Goal: Task Accomplishment & Management: Use online tool/utility

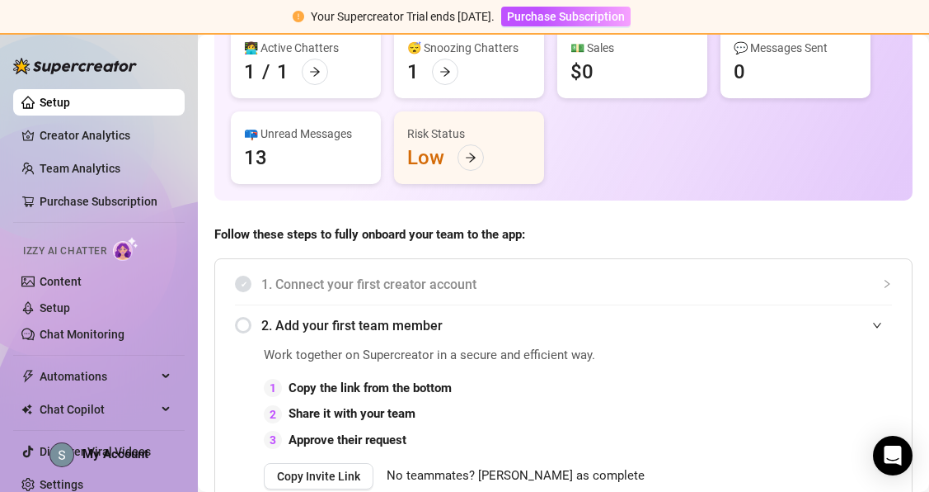
scroll to position [147, 0]
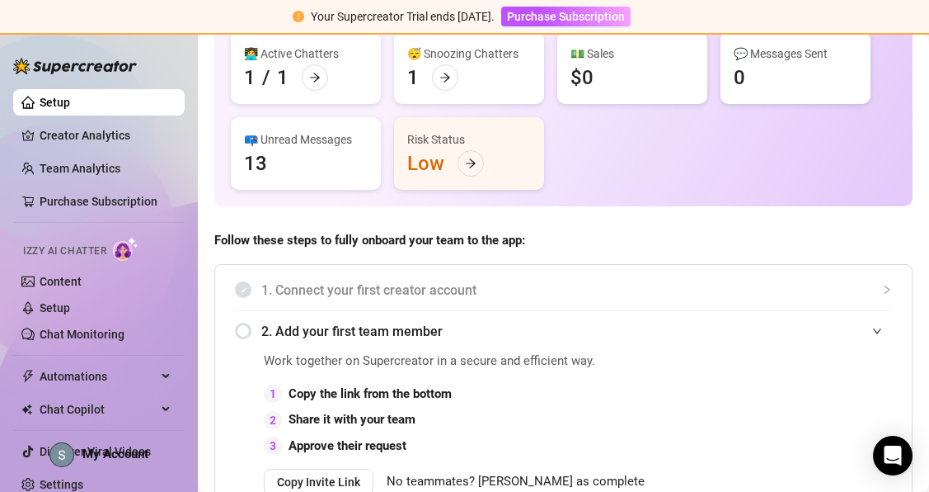
click at [323, 153] on div "📪 Unread Messages 13" at bounding box center [306, 153] width 150 height 73
click at [277, 146] on div "📪 Unread Messages" at bounding box center [306, 139] width 124 height 18
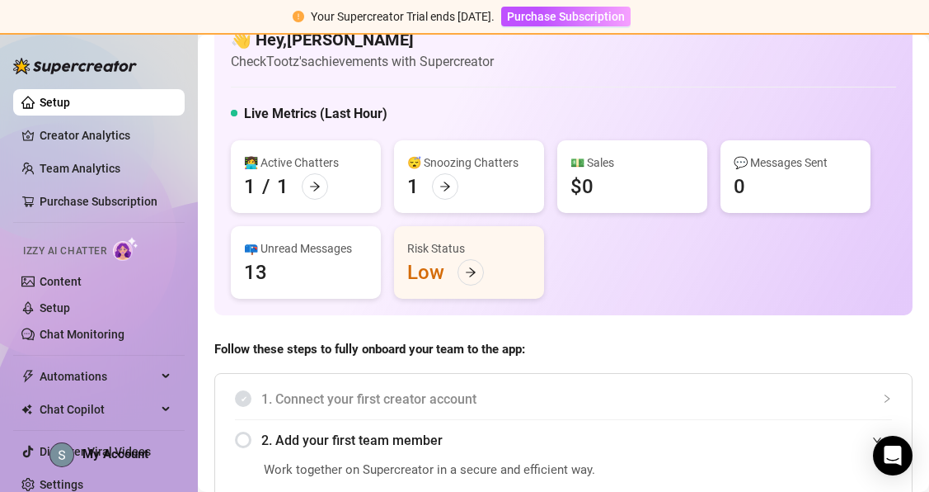
scroll to position [36, 0]
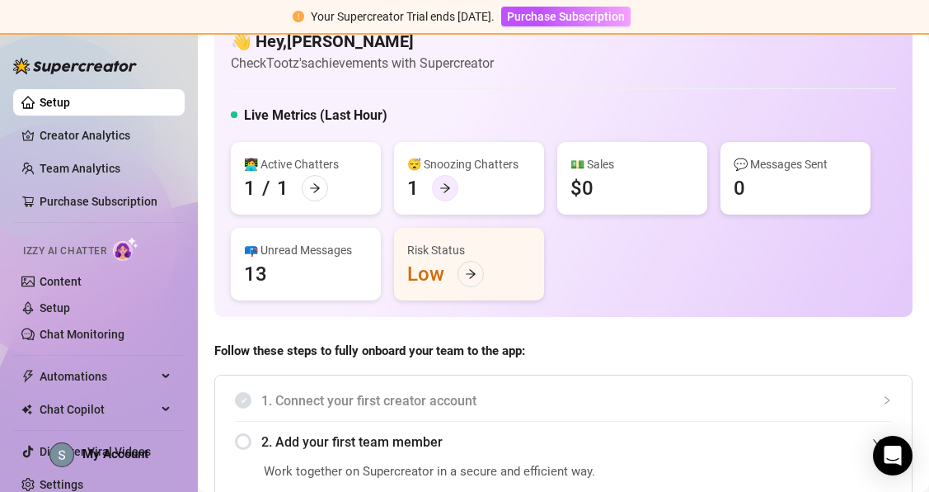
click at [433, 191] on div at bounding box center [445, 188] width 26 height 26
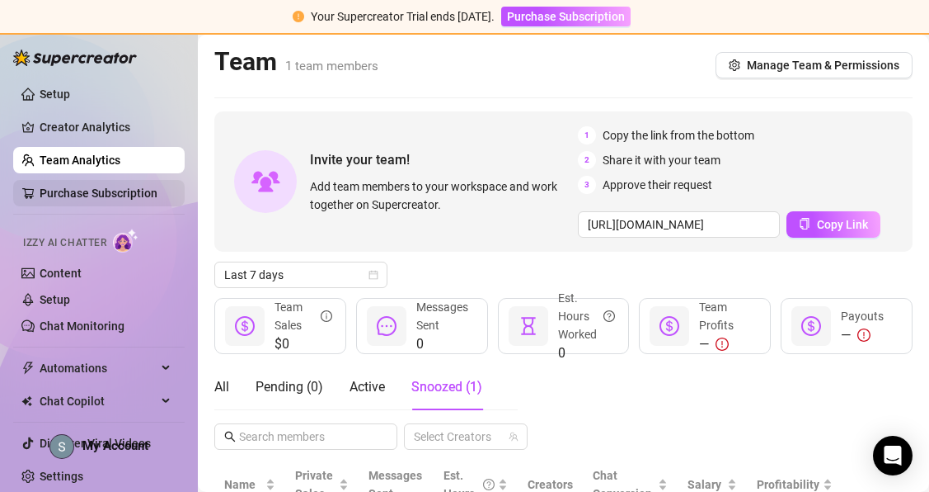
scroll to position [12, 0]
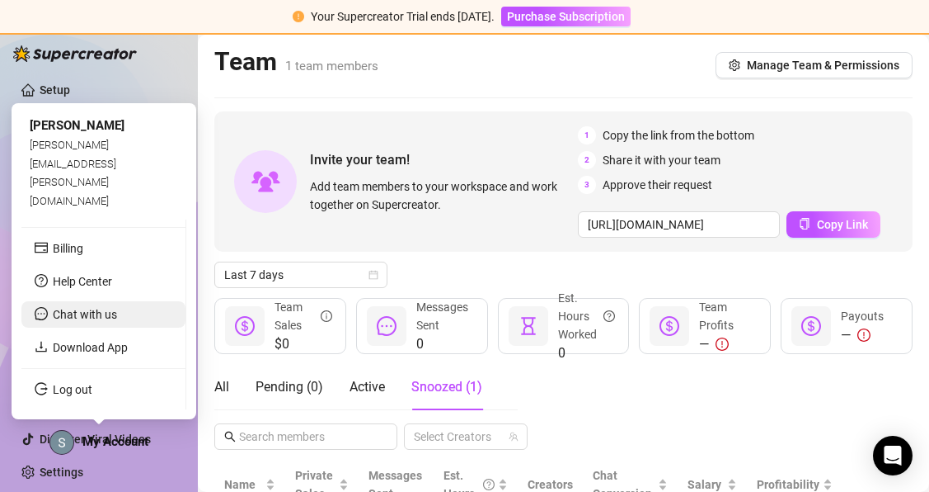
click at [67, 317] on span "Chat with us" at bounding box center [85, 314] width 64 height 13
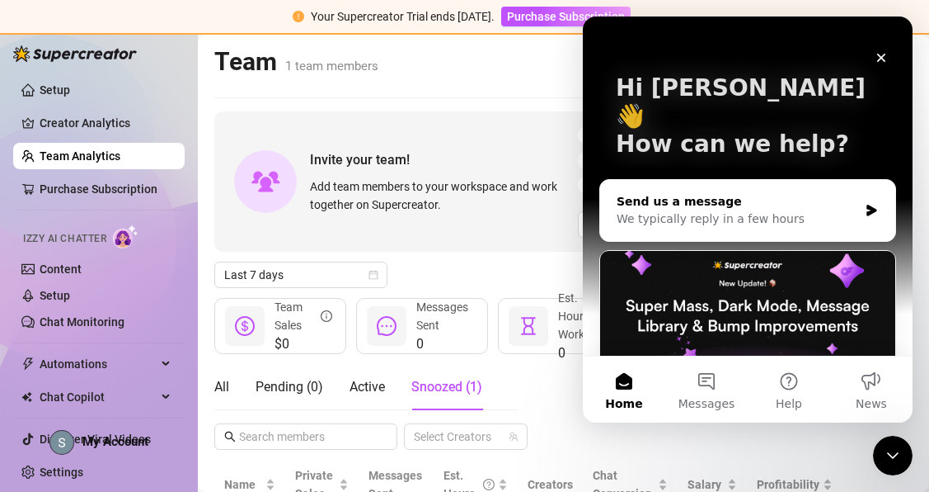
scroll to position [0, 0]
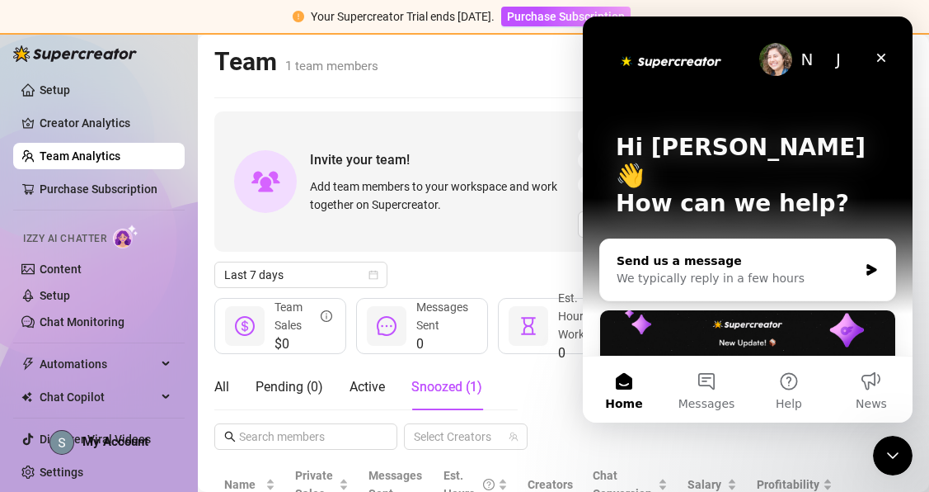
click at [689, 270] on div "We typically reply in a few hours" at bounding box center [738, 278] width 242 height 17
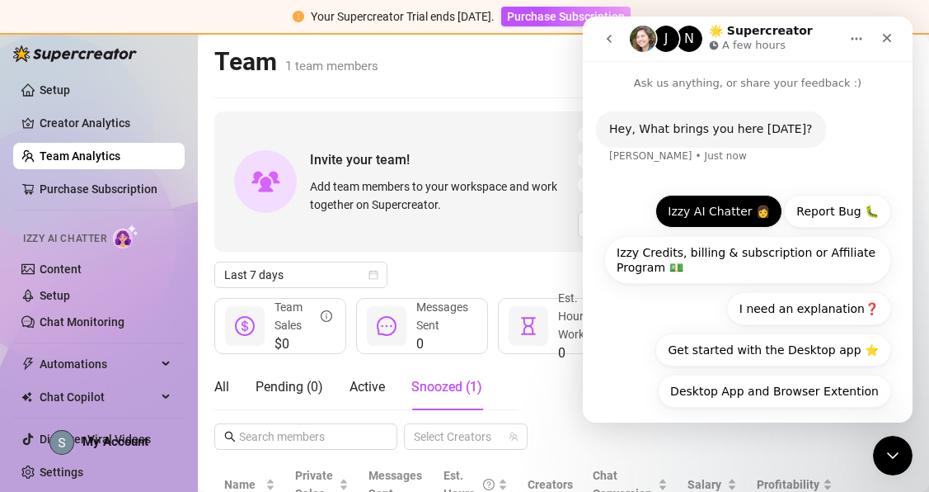
click at [714, 213] on button "Izzy AI Chatter 👩" at bounding box center [719, 211] width 127 height 33
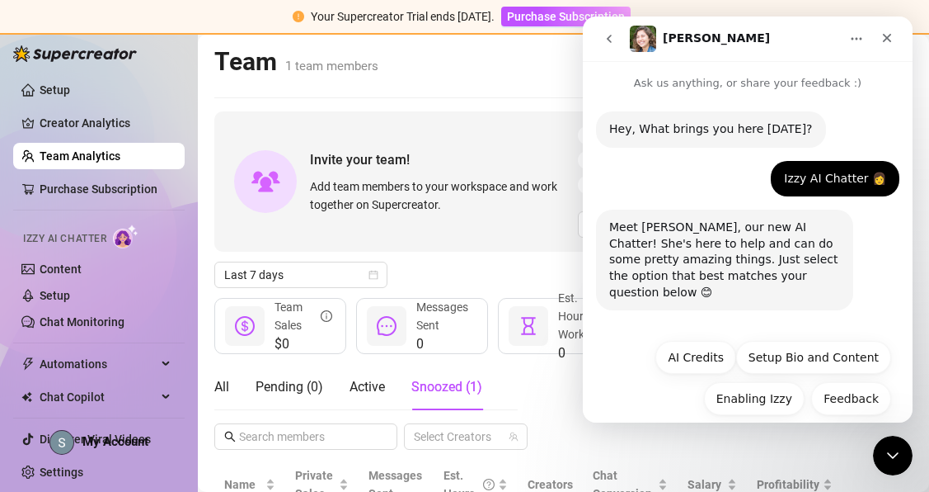
scroll to position [3, 0]
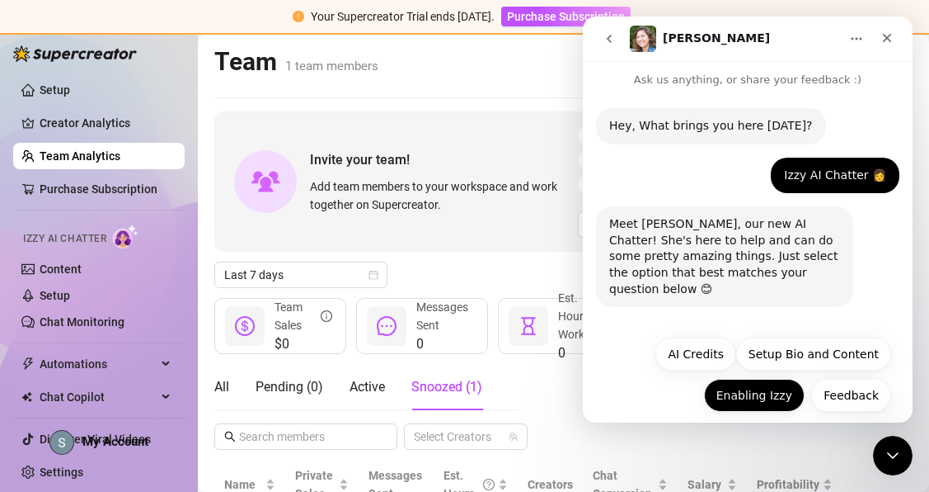
click at [766, 379] on button "Enabling Izzy" at bounding box center [754, 395] width 101 height 33
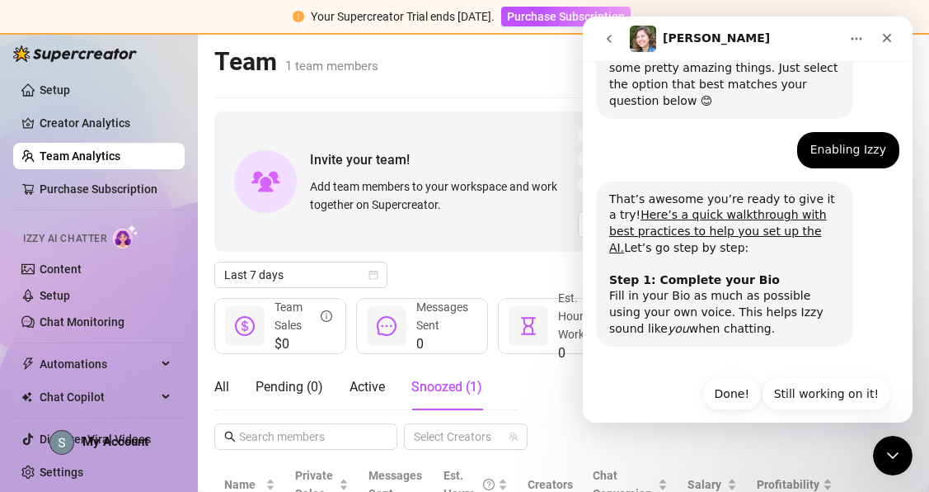
scroll to position [191, 0]
click at [742, 377] on button "Done!" at bounding box center [732, 393] width 59 height 33
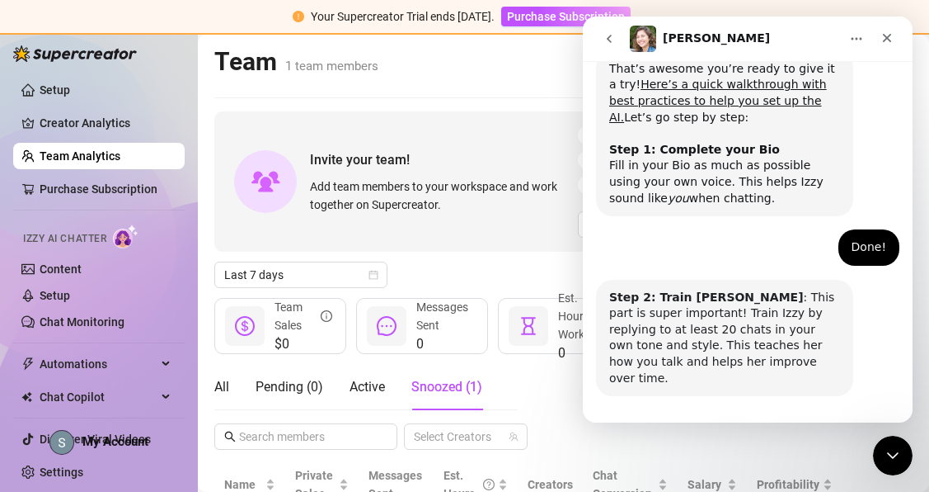
scroll to position [355, 0]
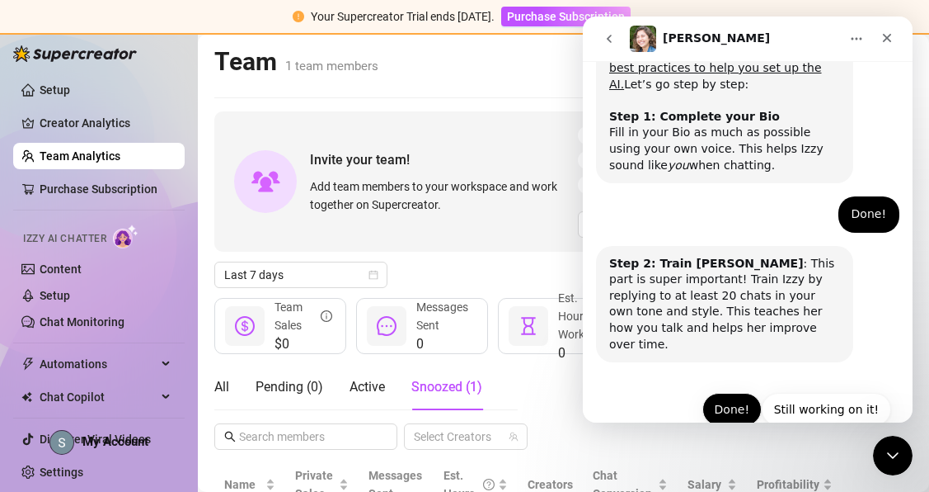
click at [733, 393] on button "Done!" at bounding box center [732, 409] width 59 height 33
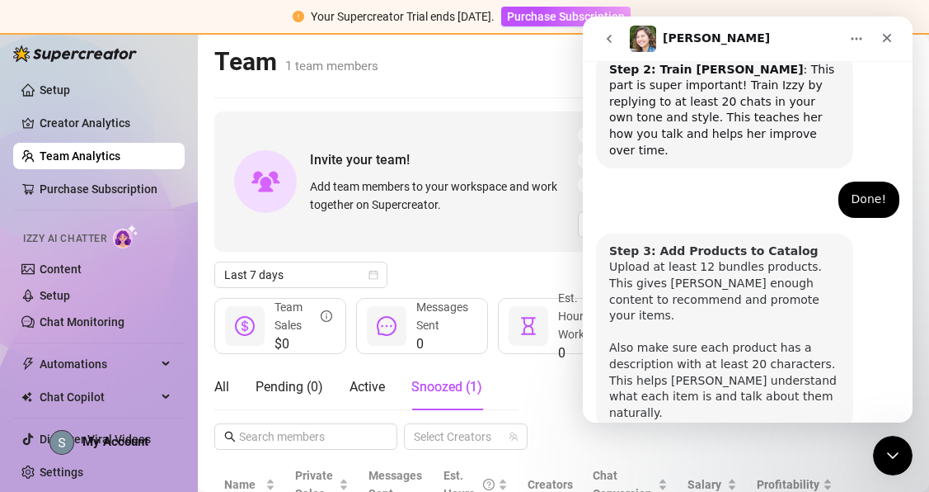
scroll to position [582, 0]
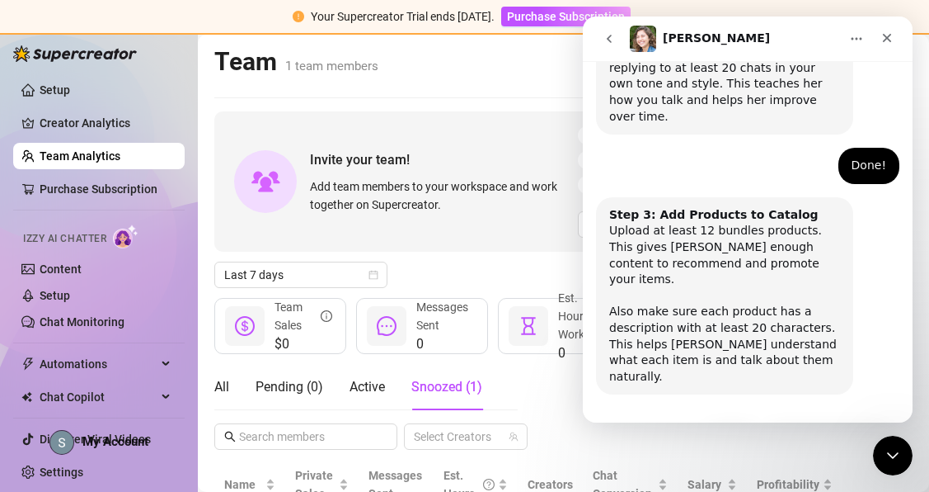
click at [738, 425] on button "Done!" at bounding box center [732, 441] width 59 height 33
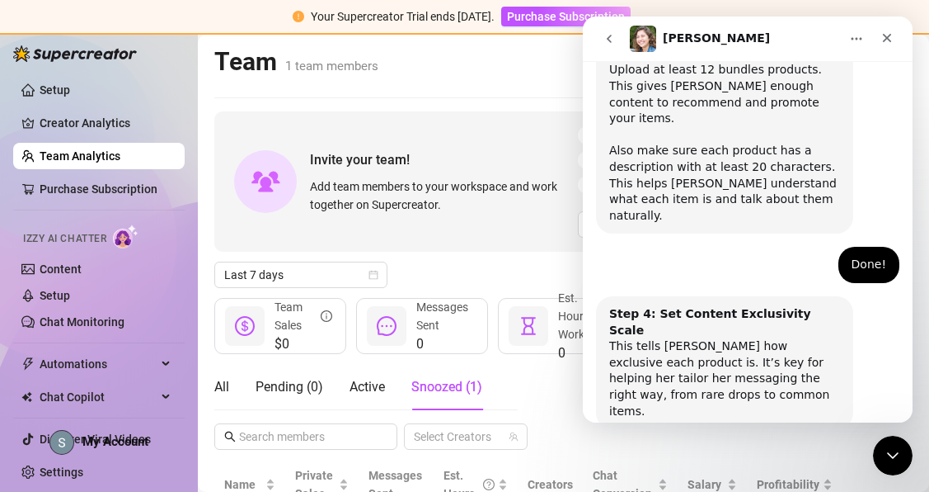
scroll to position [745, 0]
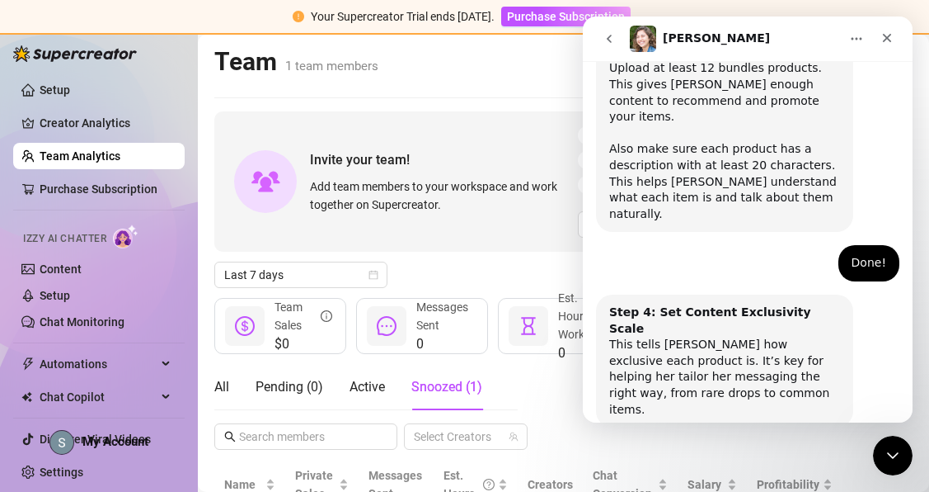
click at [736, 458] on button "Done!" at bounding box center [732, 474] width 59 height 33
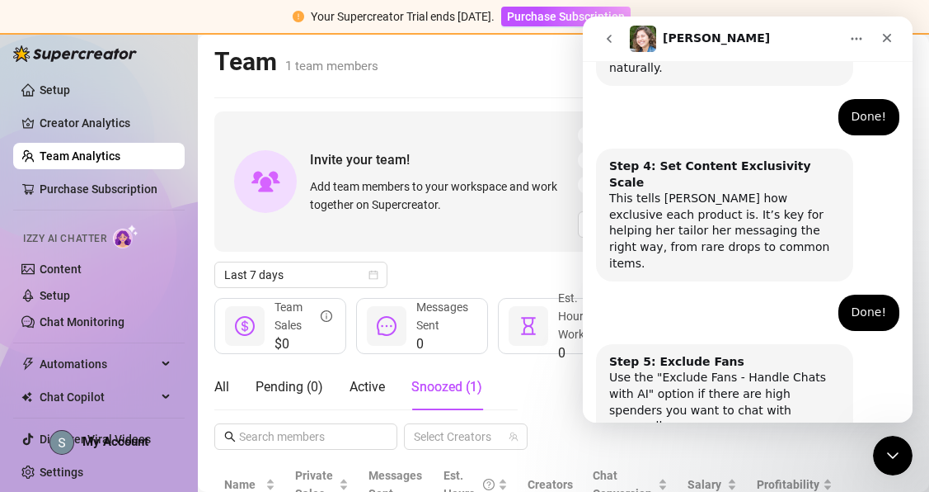
scroll to position [892, 0]
click at [735, 474] on button "Done!" at bounding box center [732, 490] width 59 height 33
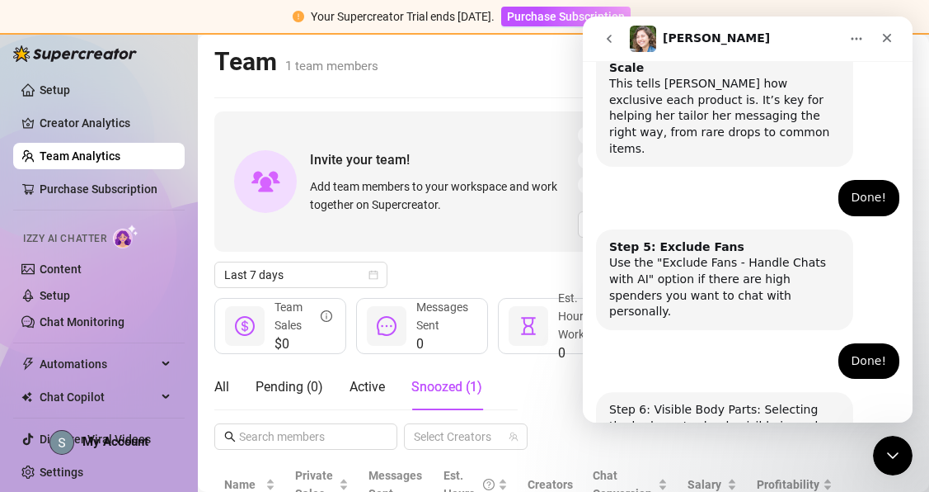
scroll to position [1038, 0]
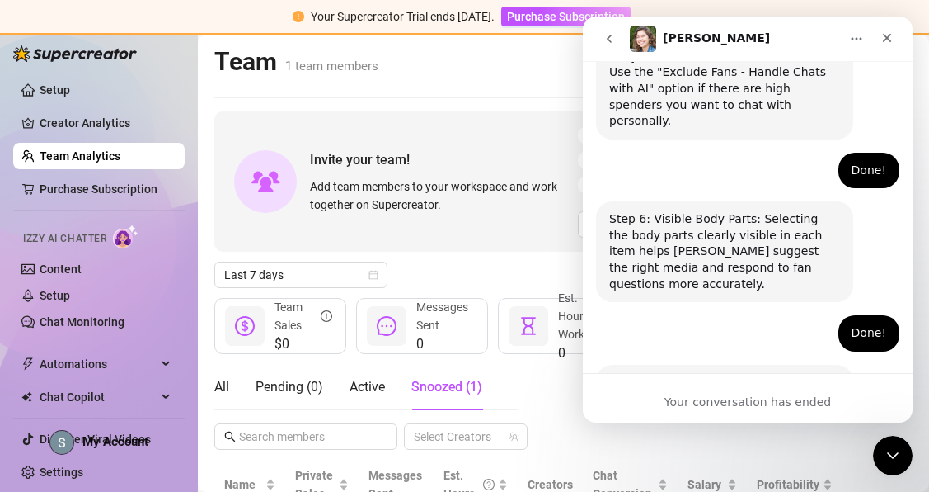
scroll to position [1193, 0]
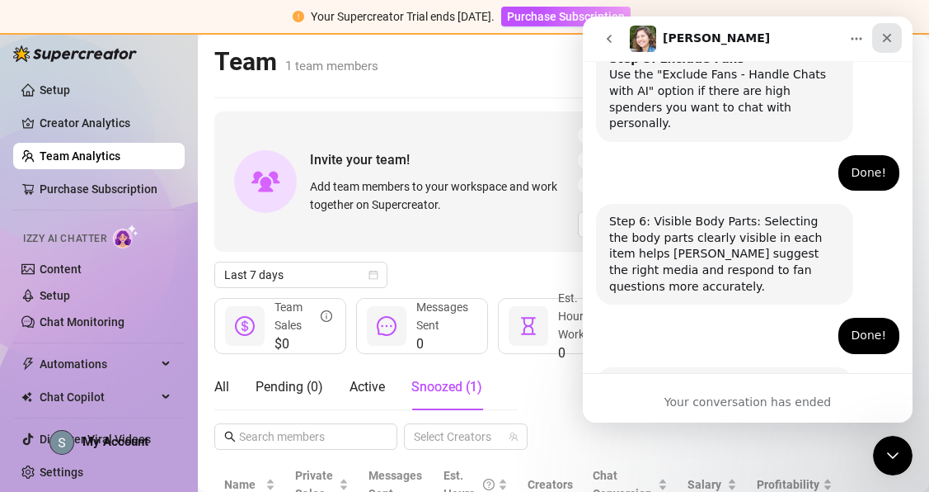
click at [885, 41] on icon "Close" at bounding box center [887, 37] width 13 height 13
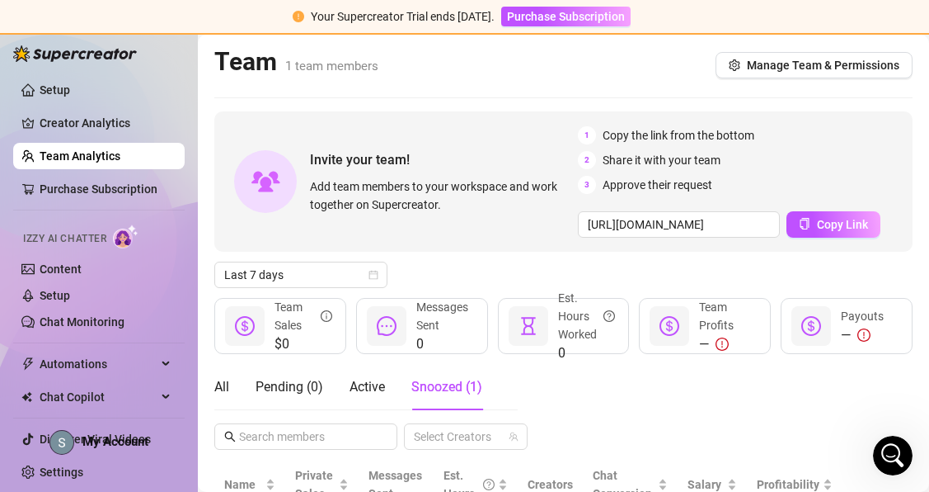
scroll to position [1209, 0]
click at [73, 274] on link "Content" at bounding box center [61, 268] width 42 height 13
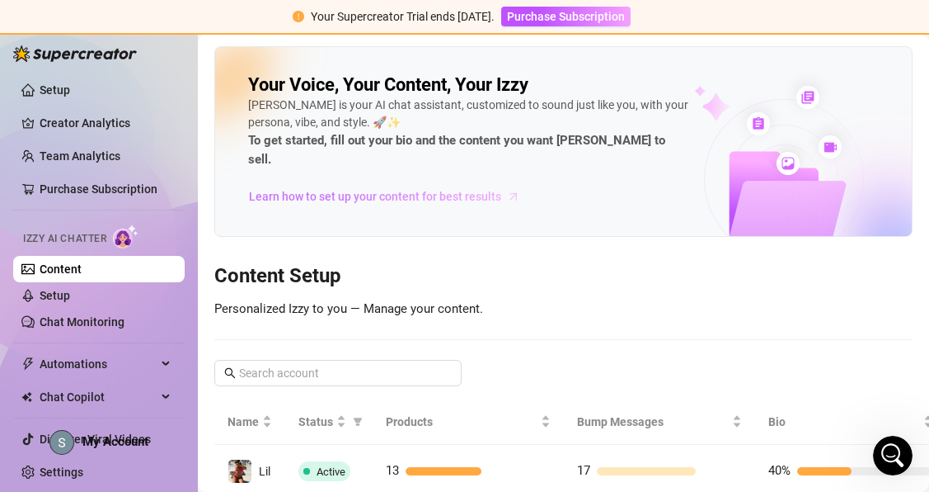
click at [309, 187] on span "Learn how to set up your content for best results" at bounding box center [375, 196] width 252 height 18
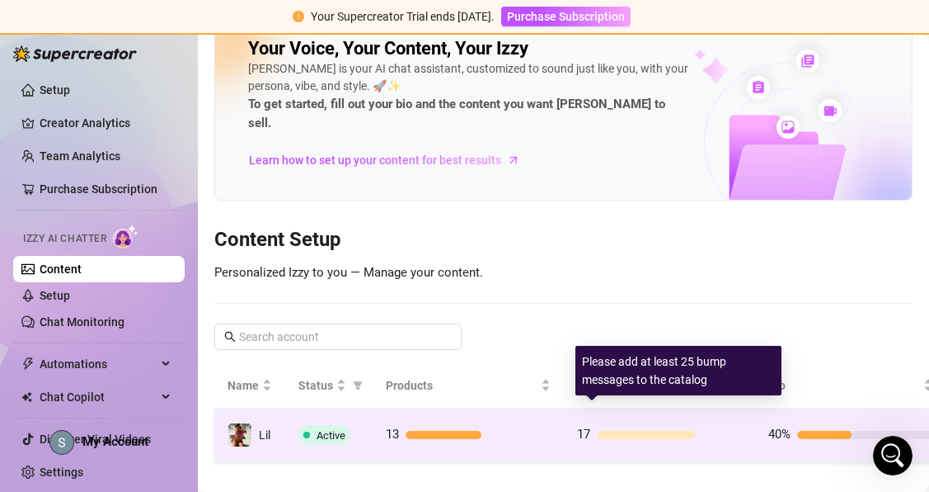
click at [651, 431] on div at bounding box center [646, 435] width 99 height 8
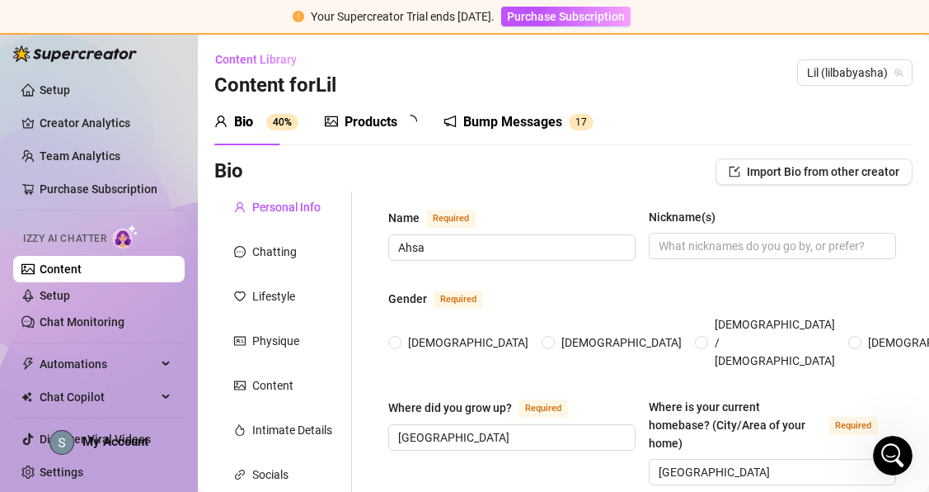
radio input "true"
type input "[DATE]"
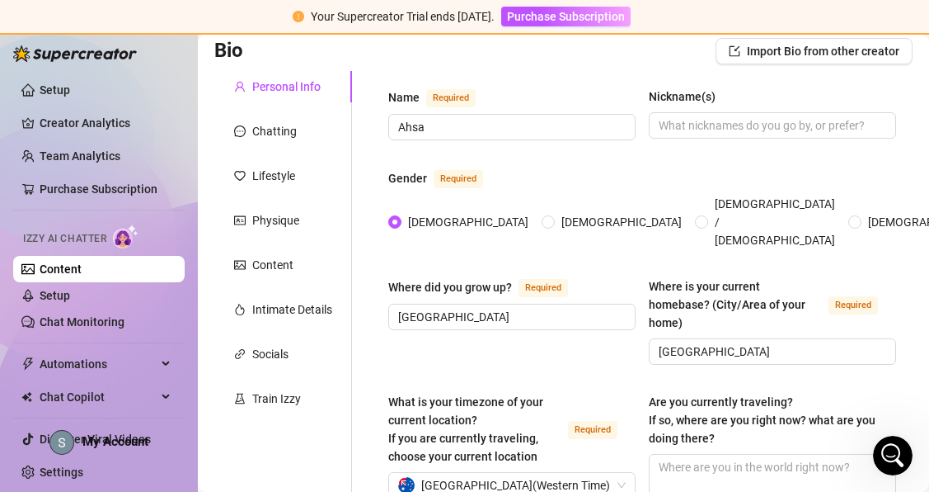
scroll to position [111, 0]
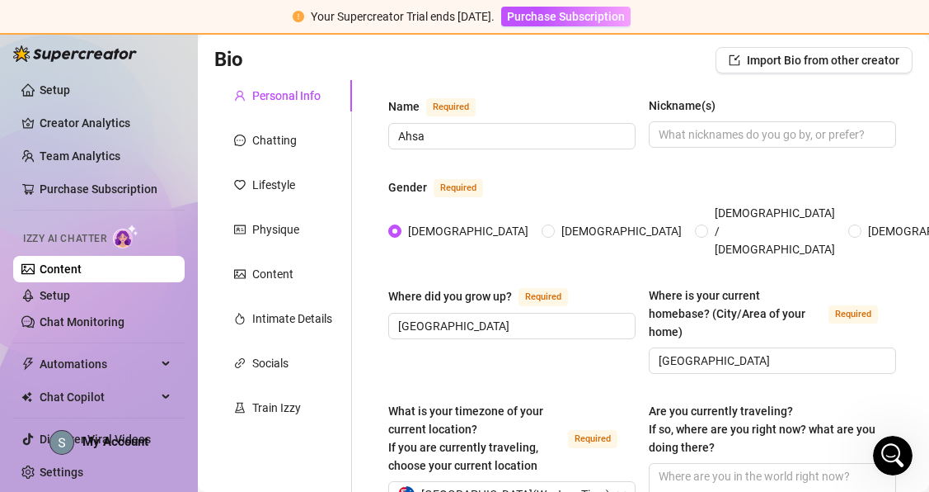
click at [270, 398] on div "Train Izzy" at bounding box center [276, 407] width 49 height 18
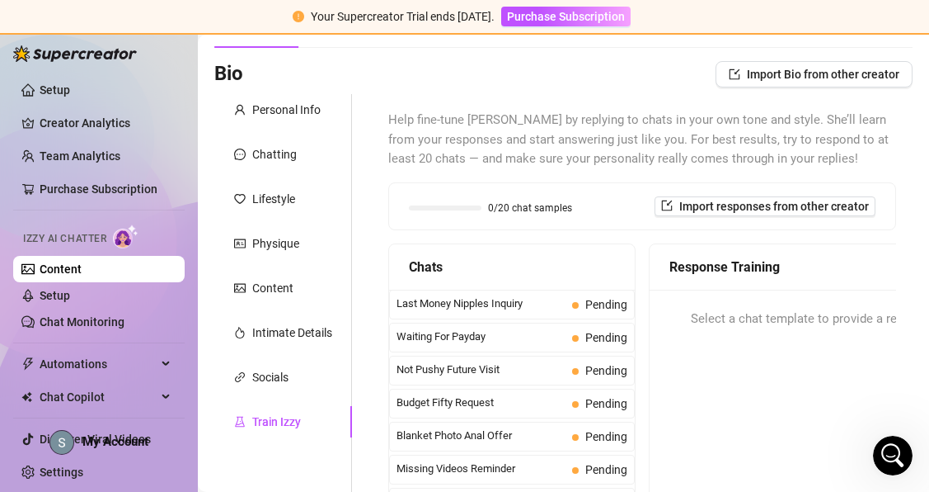
scroll to position [115, 0]
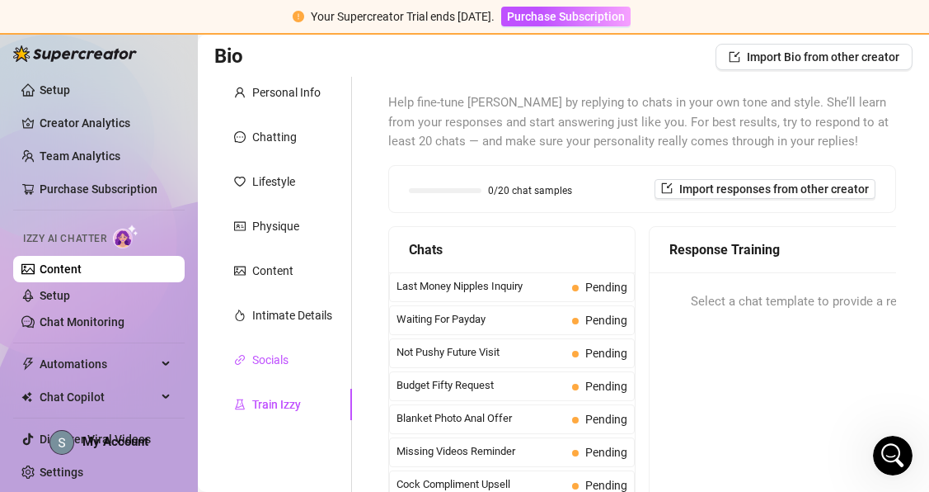
click at [282, 351] on div "Socials" at bounding box center [270, 360] width 36 height 18
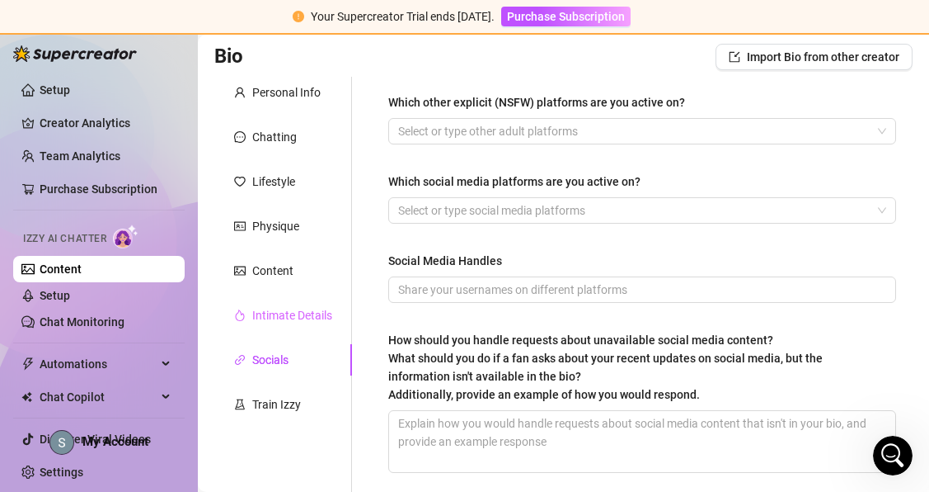
click at [284, 325] on div "Intimate Details" at bounding box center [283, 314] width 138 height 31
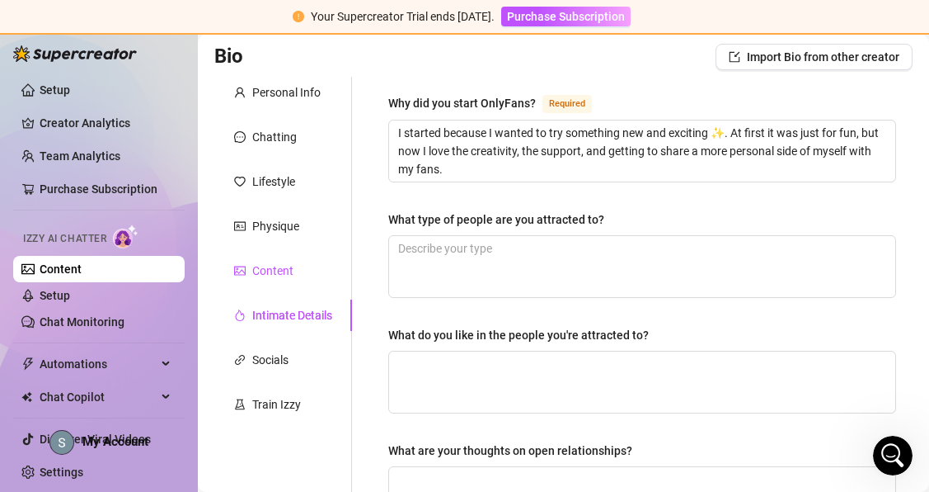
click at [272, 275] on div "Content" at bounding box center [272, 270] width 41 height 18
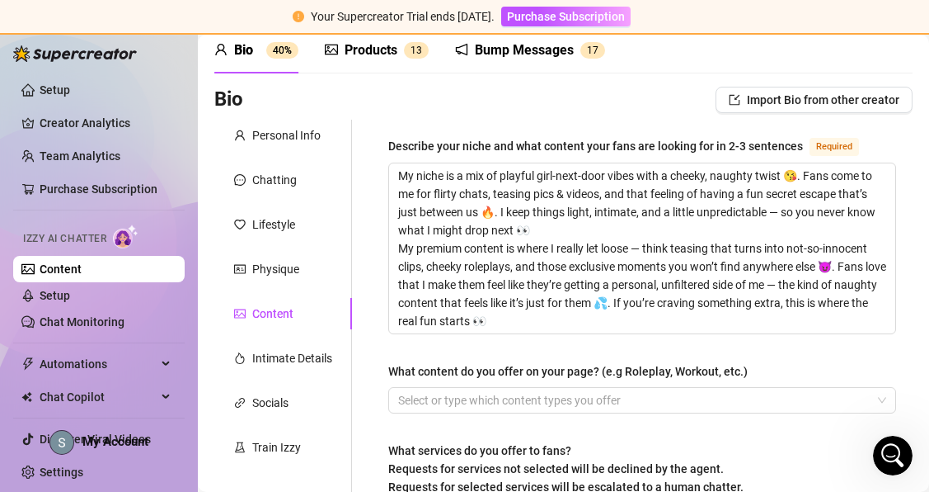
scroll to position [43, 0]
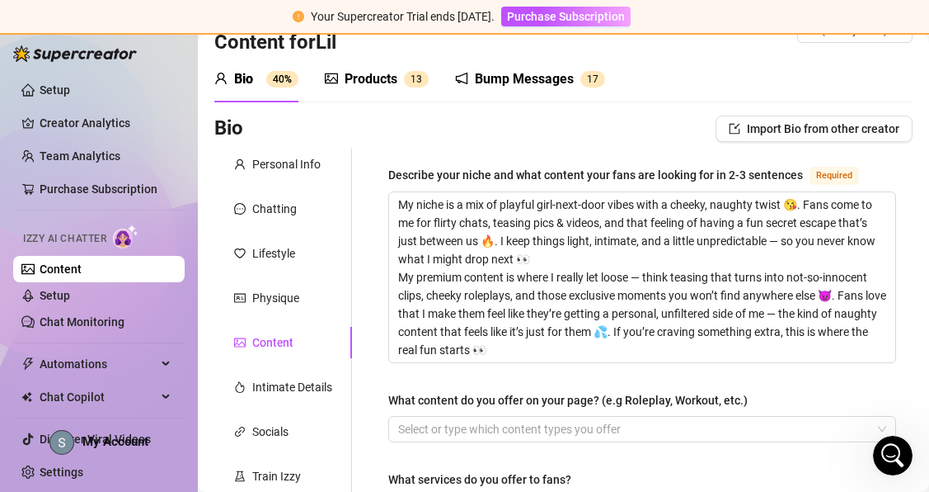
click at [364, 90] on div "Products 1 3" at bounding box center [377, 79] width 104 height 46
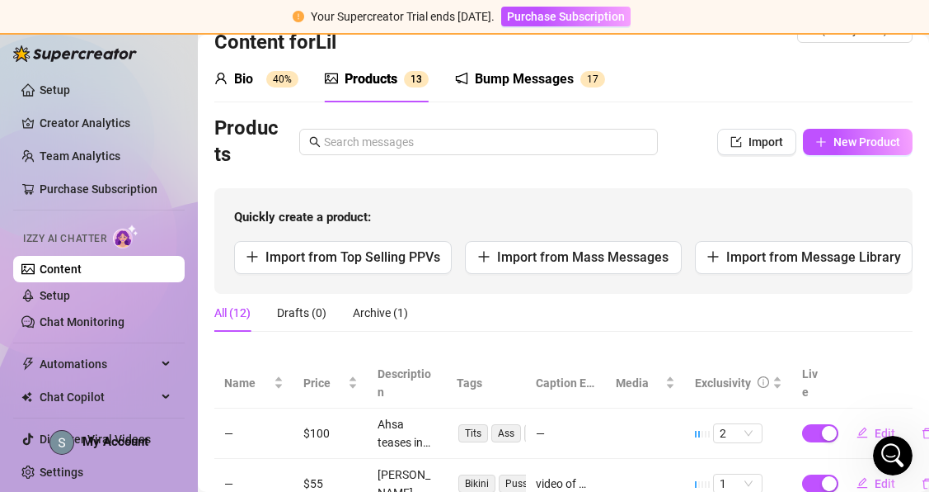
click at [494, 87] on div "Bump Messages" at bounding box center [524, 79] width 99 height 20
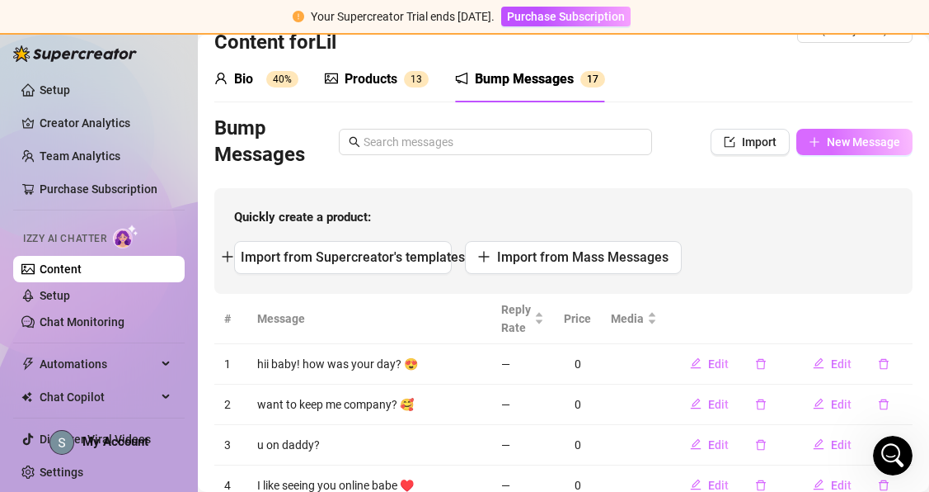
click at [813, 145] on icon "plus" at bounding box center [815, 142] width 12 height 12
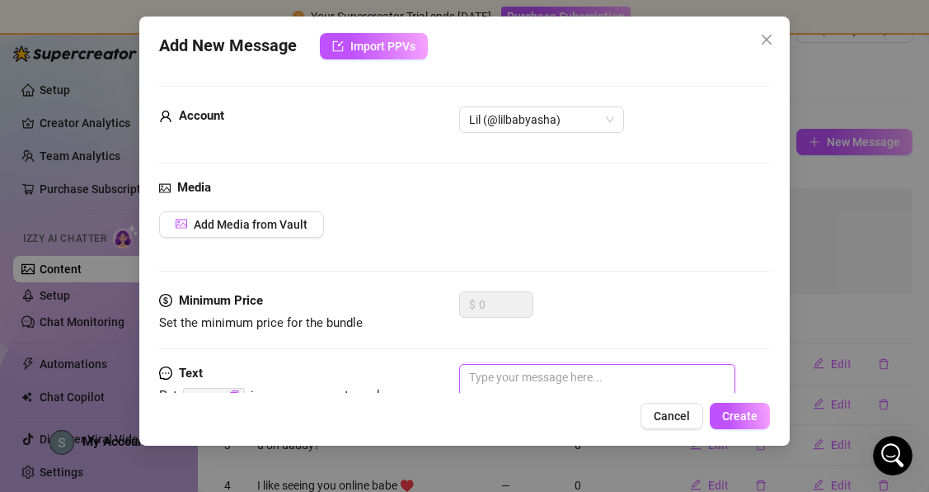
click at [506, 370] on textarea at bounding box center [597, 397] width 276 height 66
paste textarea "Show me your cock baby and I'll tell you if it's a FUCK or a PASS for me 😈💦"
type textarea "Show me your cock baby and I'll tell you if it's a FUCK or a PASS for me 😈💦"
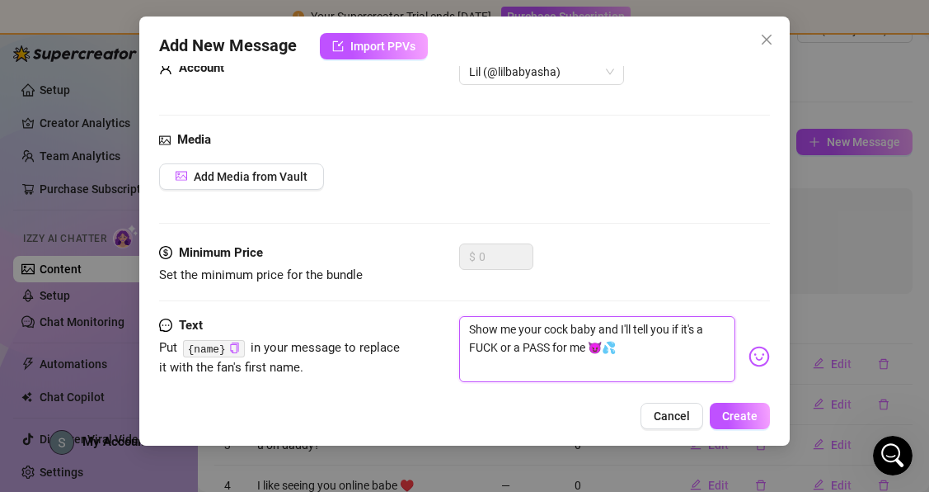
scroll to position [58, 0]
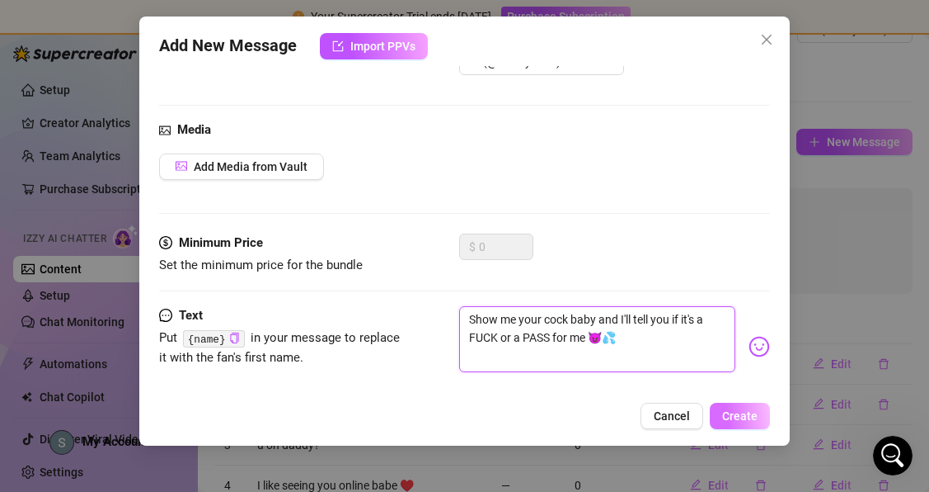
type textarea "Show me your cock baby and I'll tell you if it's a FUCK or a PASS for me 😈💦"
click at [727, 409] on span "Create" at bounding box center [739, 415] width 35 height 13
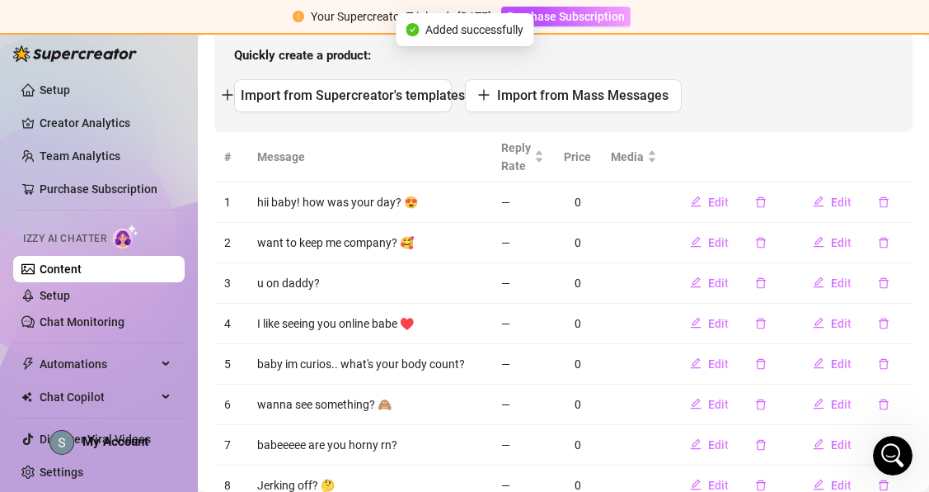
scroll to position [233, 0]
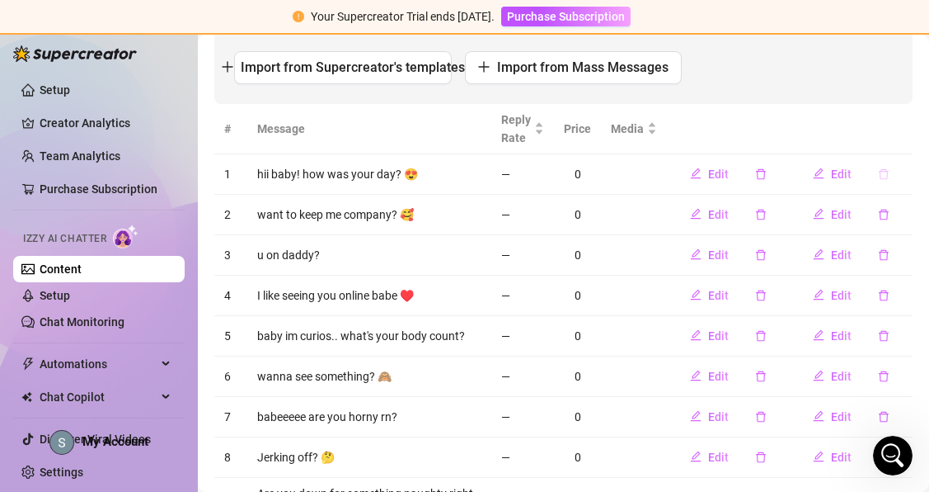
click at [883, 169] on icon "delete" at bounding box center [884, 173] width 10 height 11
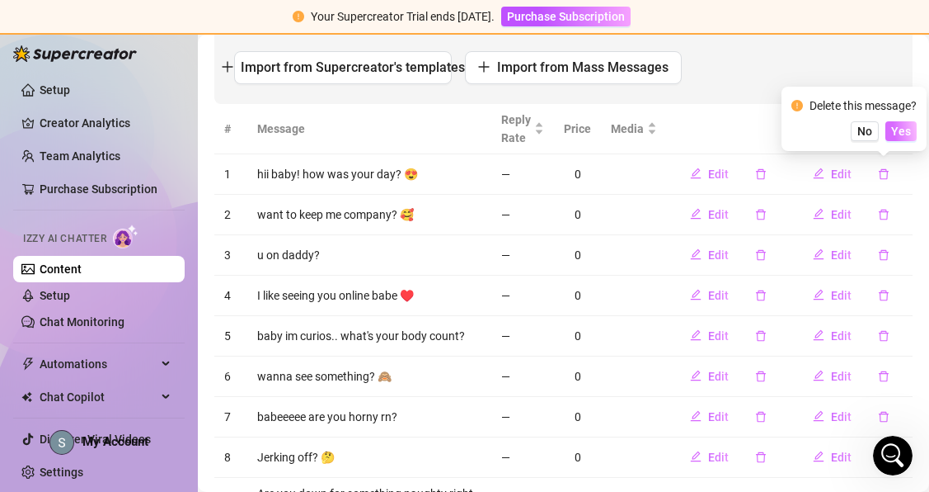
click at [896, 133] on span "Yes" at bounding box center [902, 131] width 20 height 13
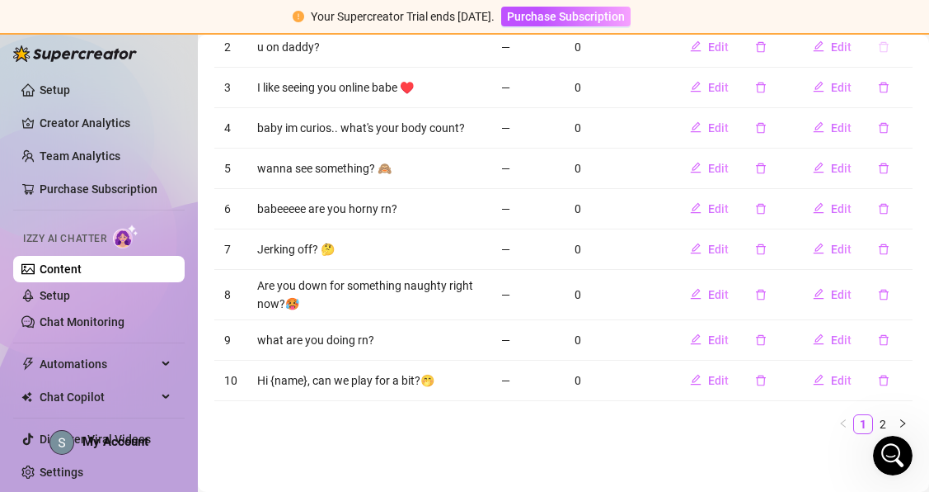
scroll to position [404, 0]
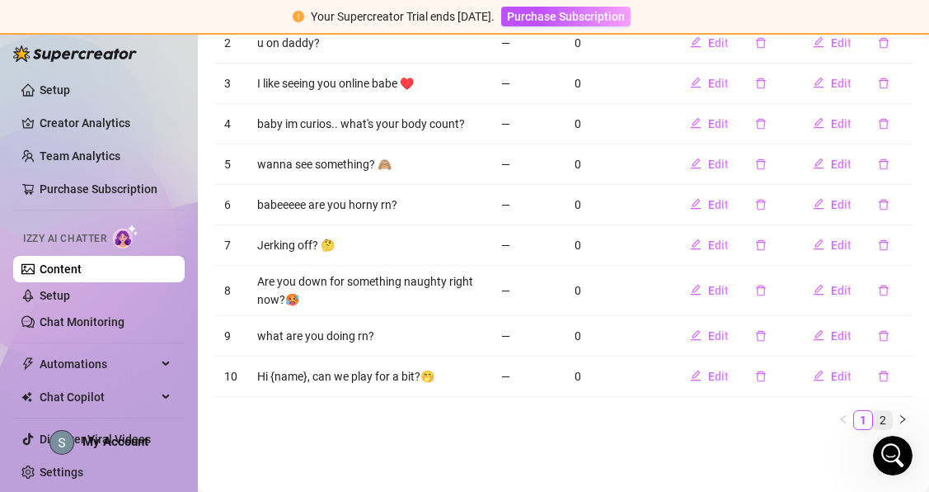
click at [878, 410] on li "2" at bounding box center [883, 420] width 20 height 20
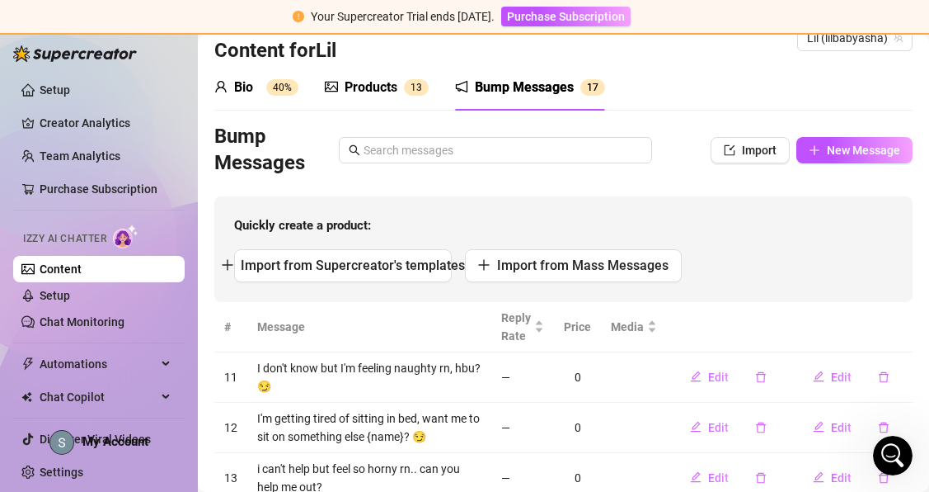
scroll to position [21, 0]
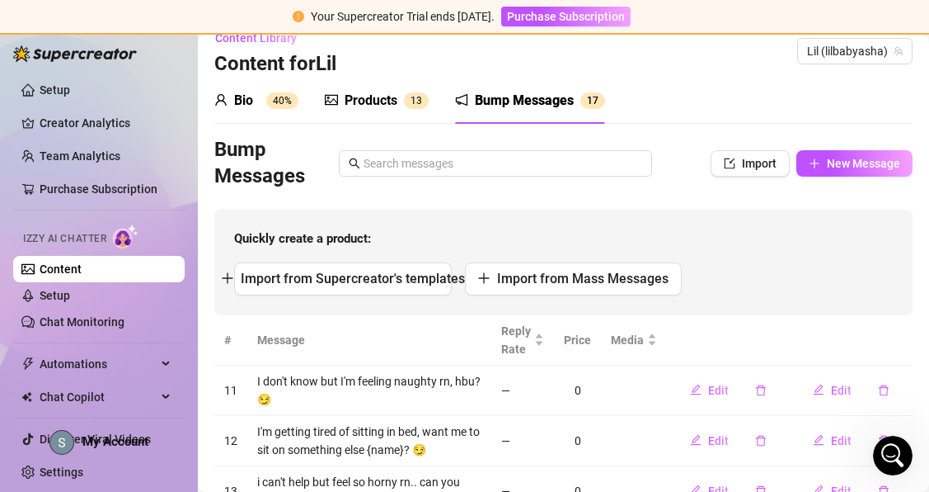
click at [372, 98] on div "Products" at bounding box center [371, 101] width 53 height 20
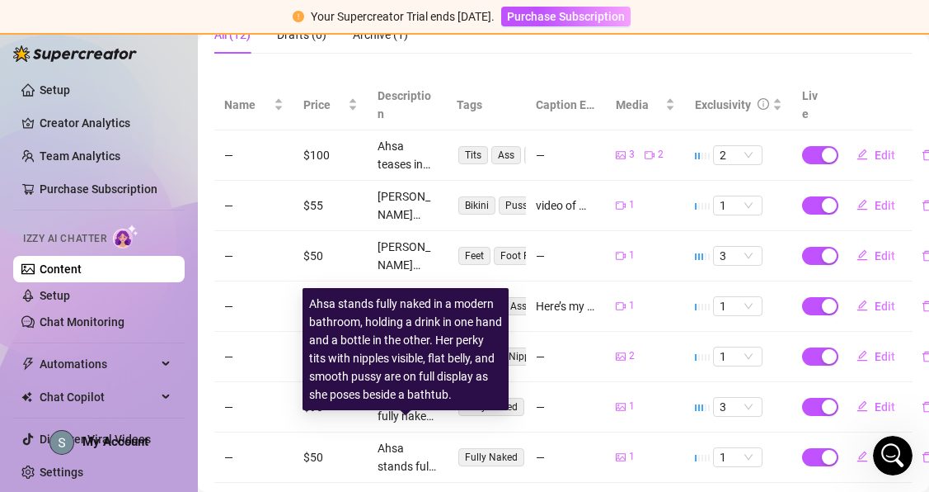
scroll to position [321, 2]
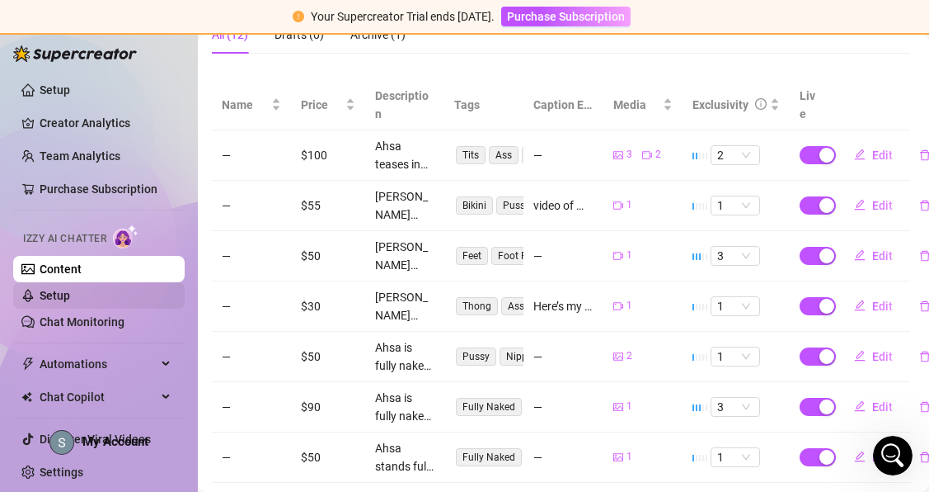
click at [70, 295] on link "Setup" at bounding box center [55, 295] width 31 height 13
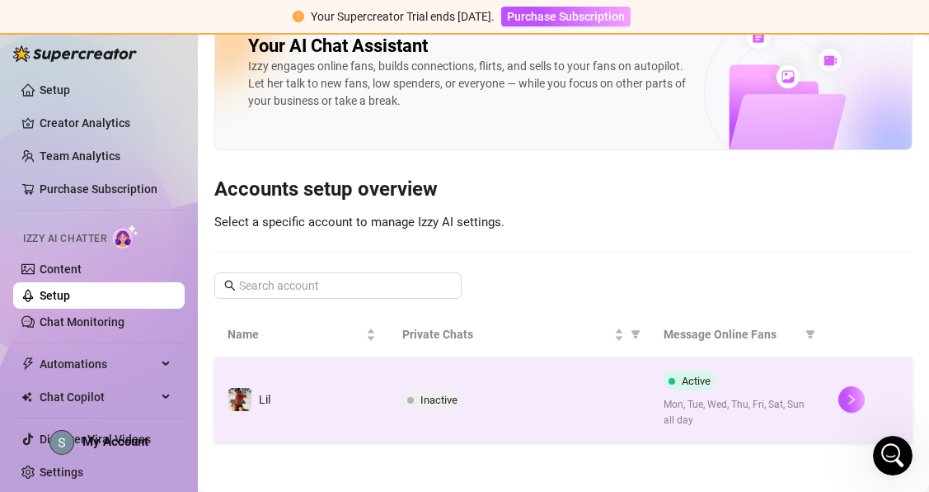
click at [419, 405] on span "Inactive" at bounding box center [432, 399] width 60 height 20
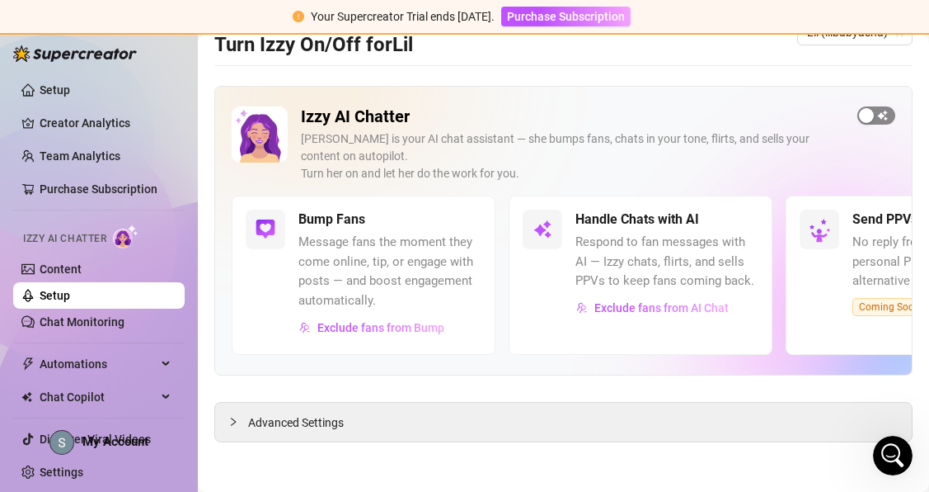
click at [867, 119] on div "button" at bounding box center [866, 115] width 15 height 15
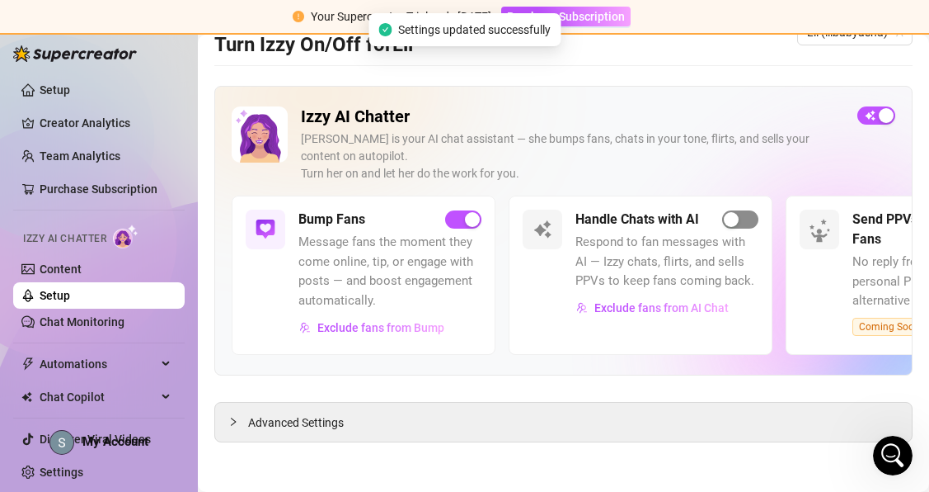
click at [732, 219] on div "button" at bounding box center [731, 219] width 15 height 15
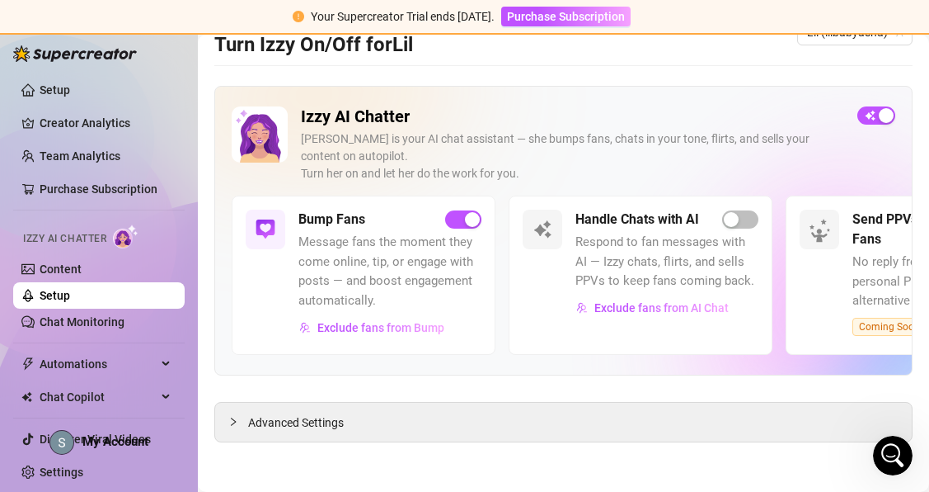
scroll to position [0, 0]
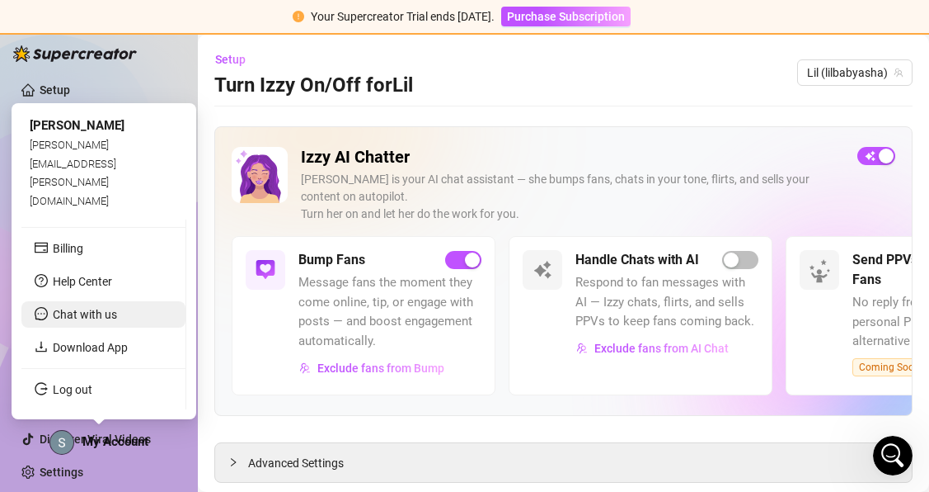
click at [78, 318] on span "Chat with us" at bounding box center [85, 314] width 64 height 13
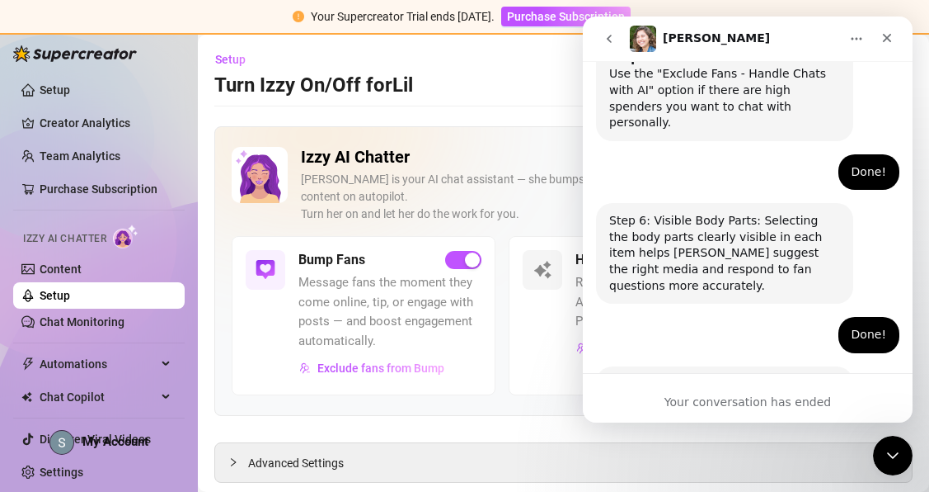
scroll to position [1209, 0]
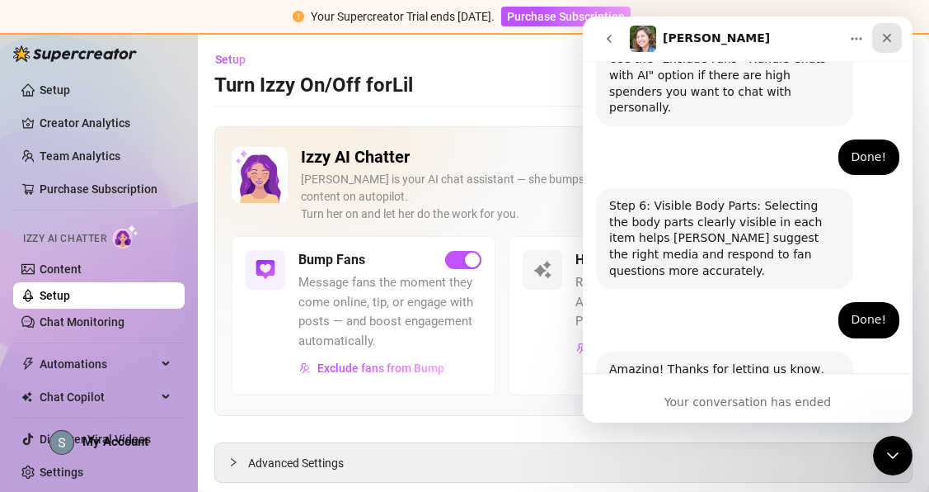
click at [888, 44] on icon "Close" at bounding box center [887, 37] width 13 height 13
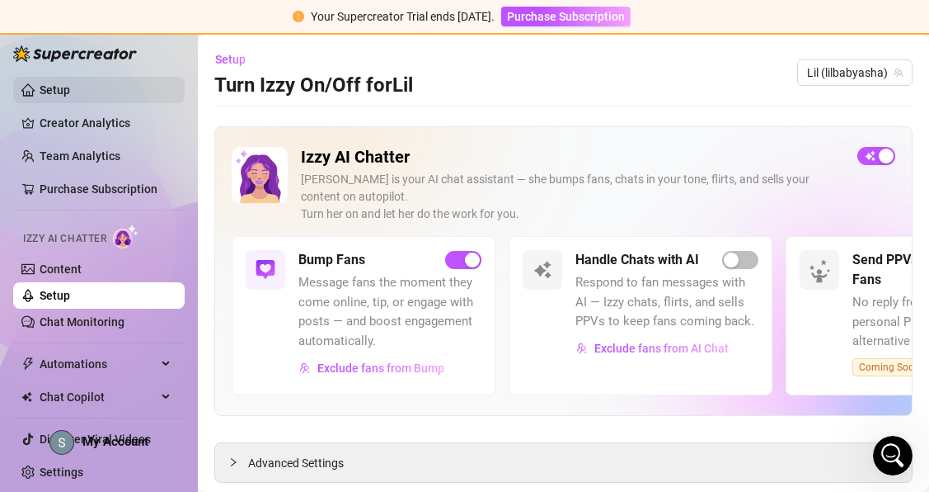
click at [68, 89] on link "Setup" at bounding box center [55, 89] width 31 height 13
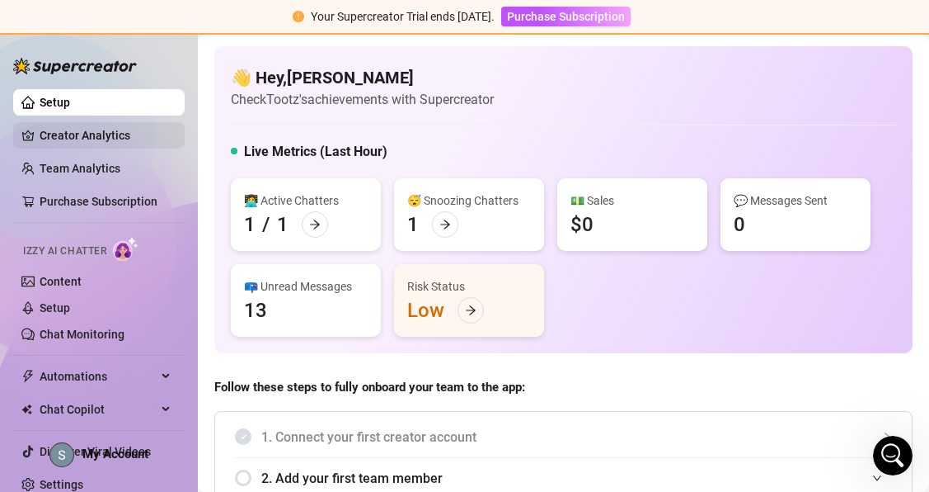
click at [91, 143] on link "Creator Analytics" at bounding box center [106, 135] width 132 height 26
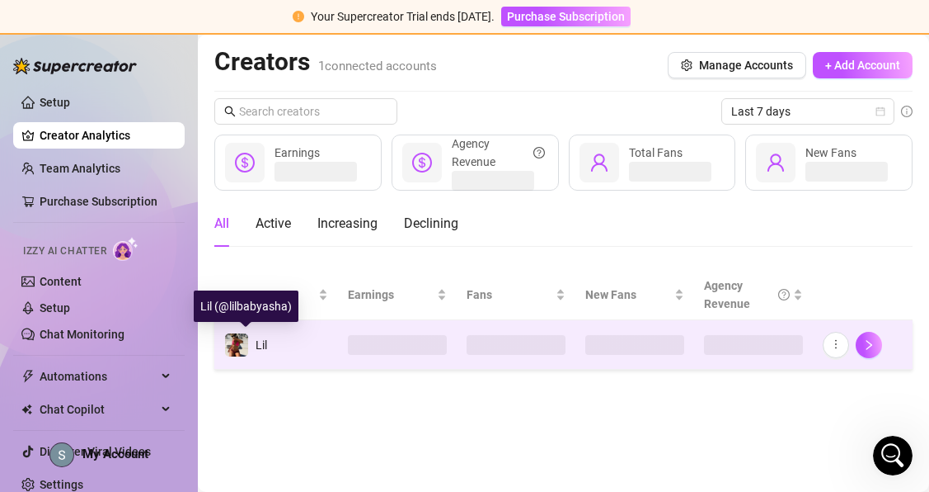
click at [240, 344] on img at bounding box center [236, 344] width 23 height 23
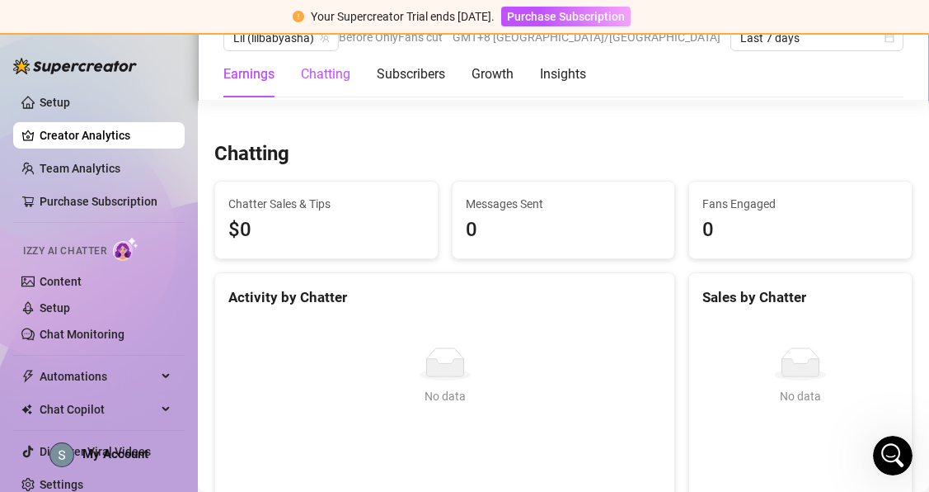
click at [328, 75] on div "Chatting" at bounding box center [325, 74] width 49 height 20
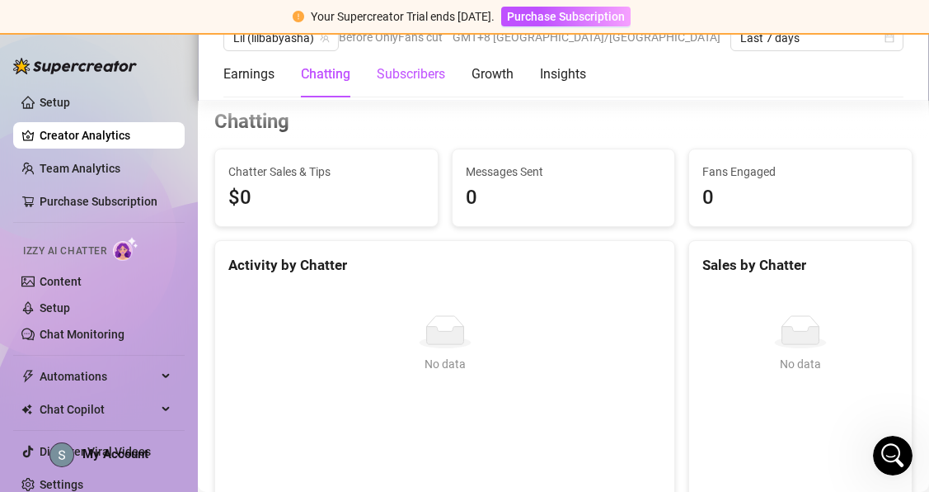
click at [392, 74] on div "Subscribers" at bounding box center [411, 74] width 68 height 20
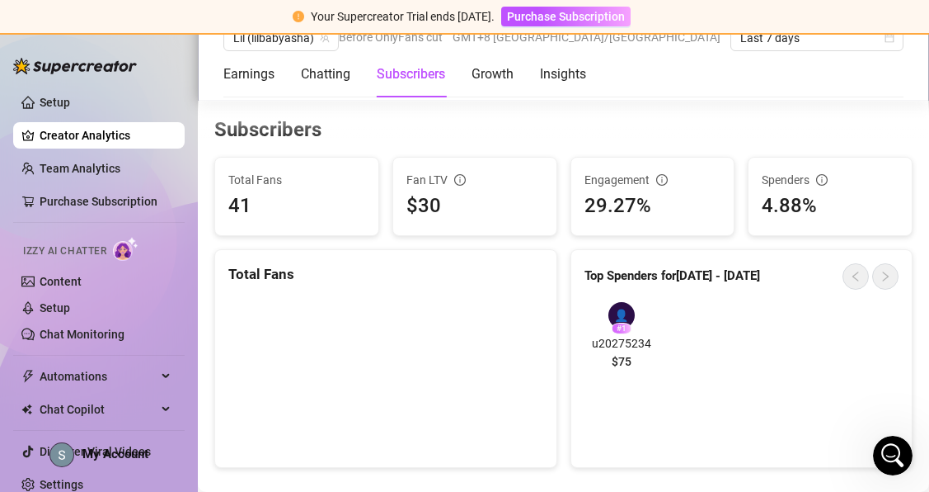
scroll to position [990, 0]
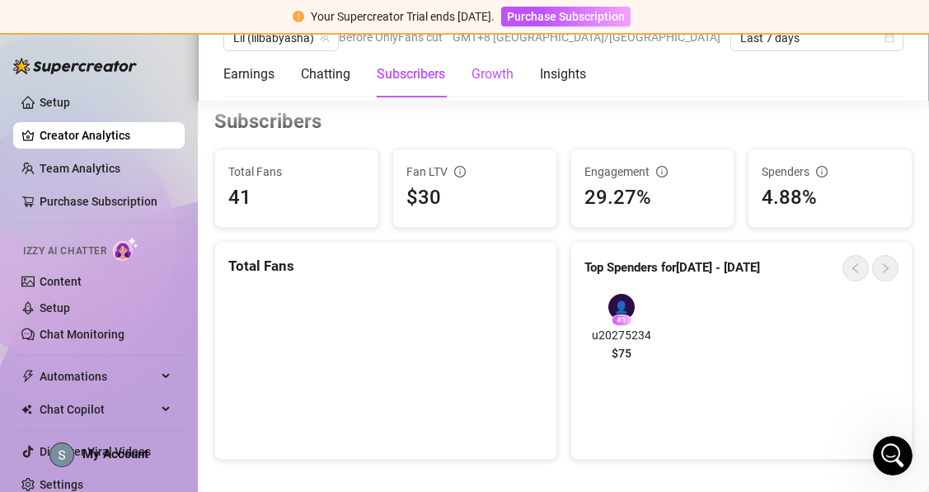
click at [497, 82] on div "Growth" at bounding box center [493, 74] width 42 height 20
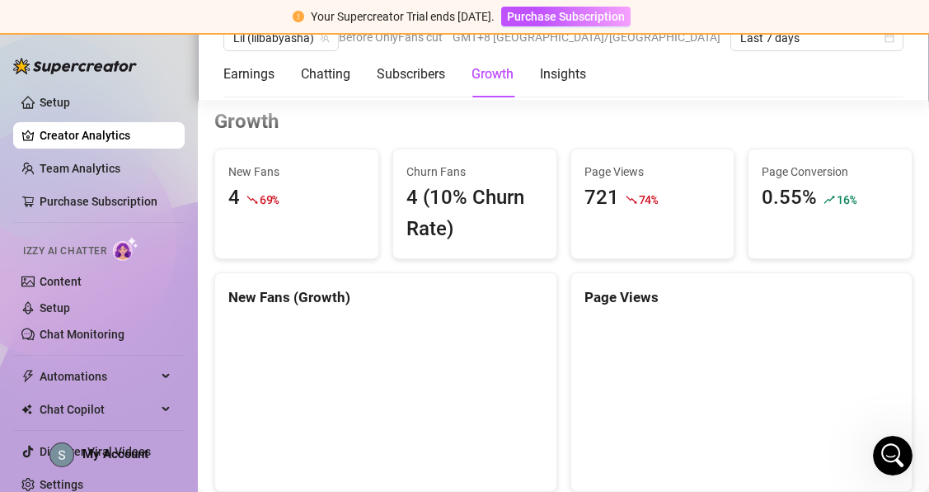
scroll to position [1384, 0]
click at [568, 82] on div "Insights" at bounding box center [563, 74] width 46 height 20
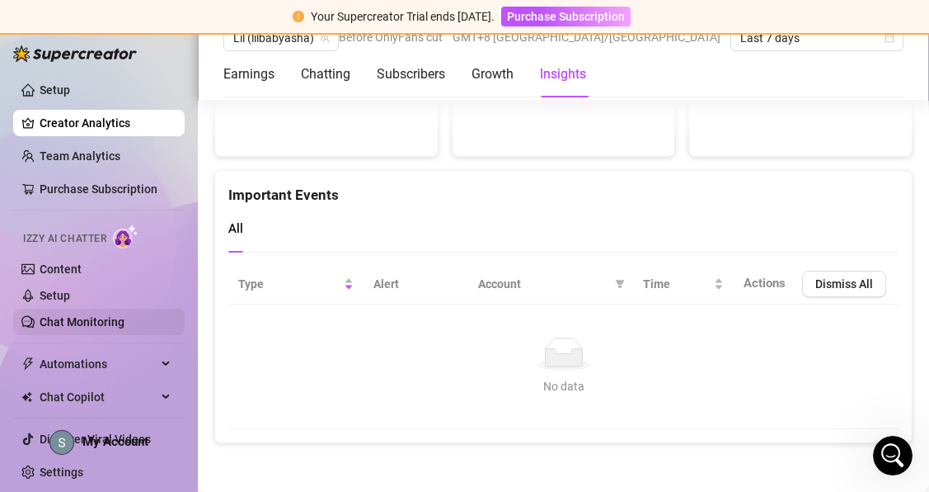
scroll to position [0, 0]
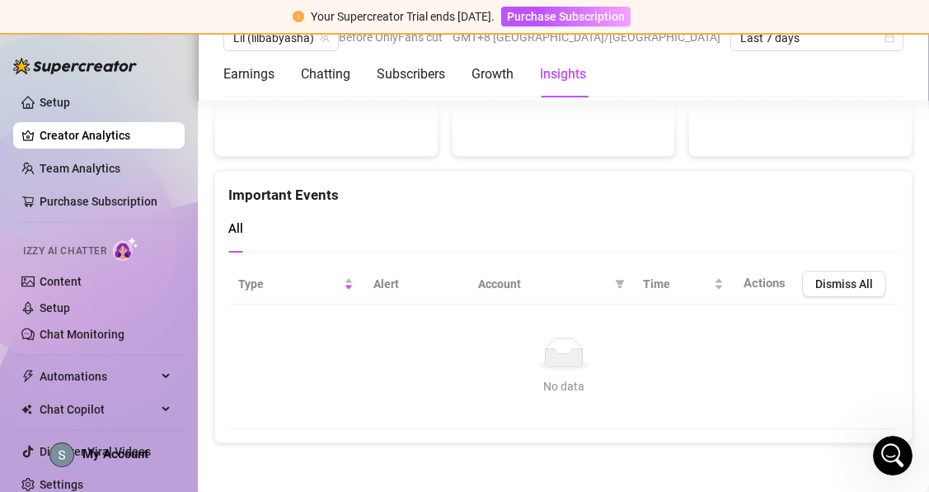
click at [59, 67] on img at bounding box center [75, 66] width 124 height 16
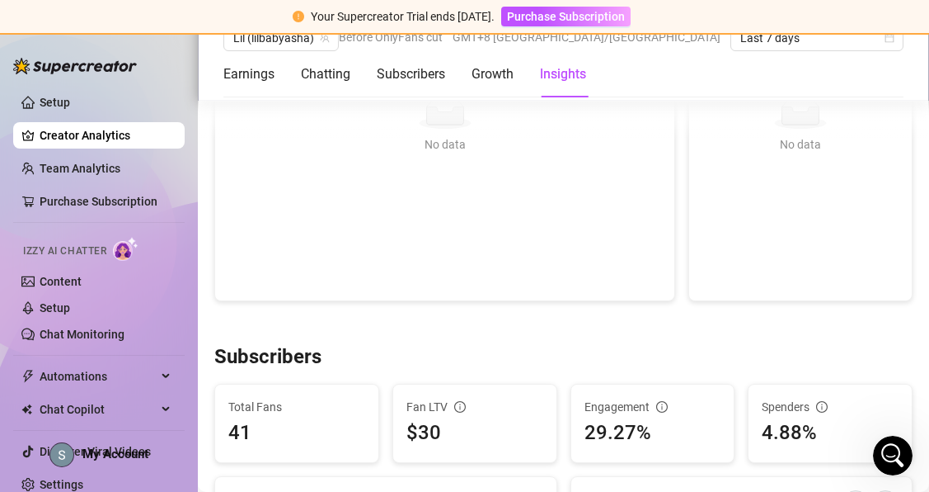
scroll to position [714, 0]
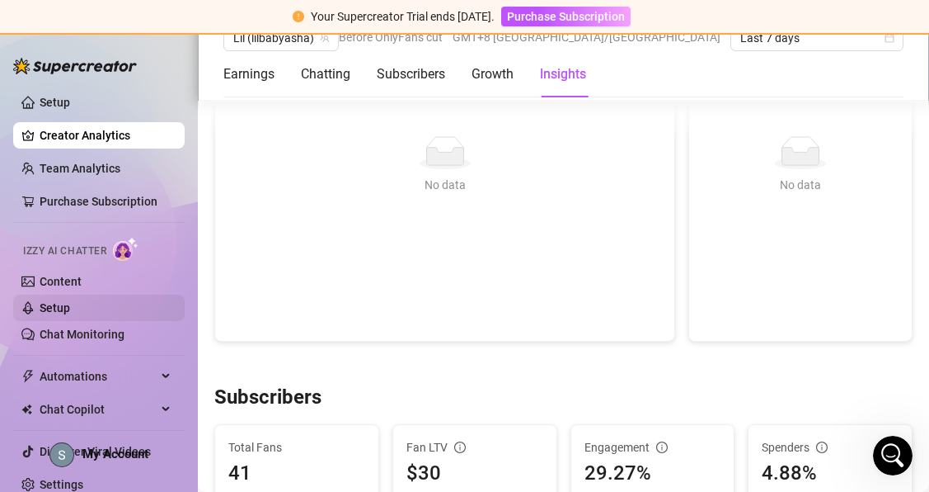
click at [66, 303] on link "Setup" at bounding box center [55, 307] width 31 height 13
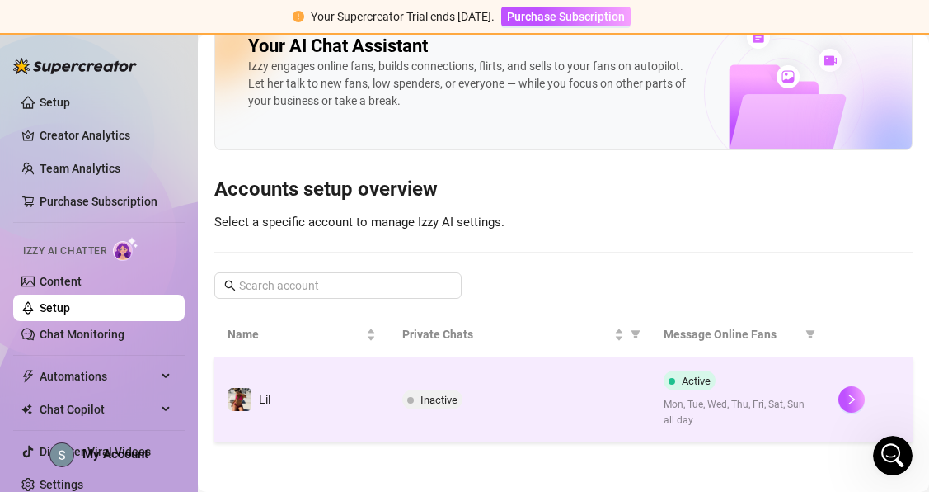
click at [428, 393] on span "Inactive" at bounding box center [439, 399] width 37 height 12
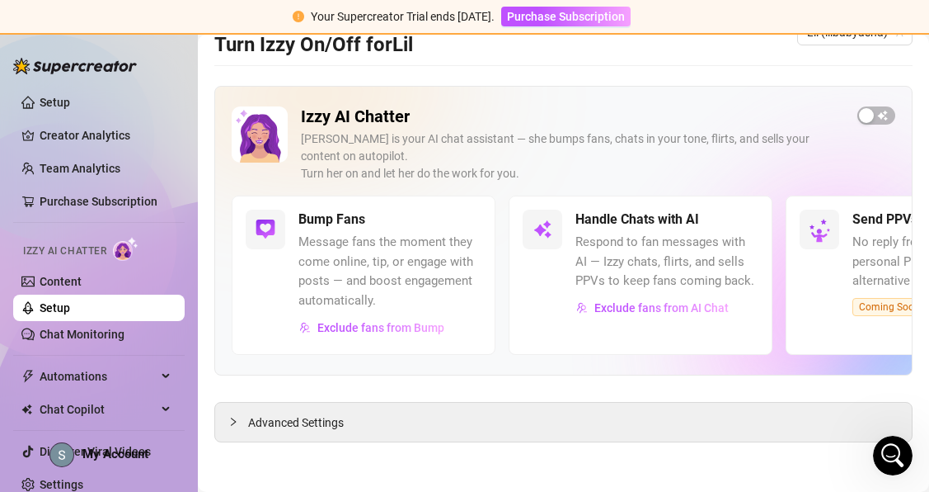
scroll to position [12, 0]
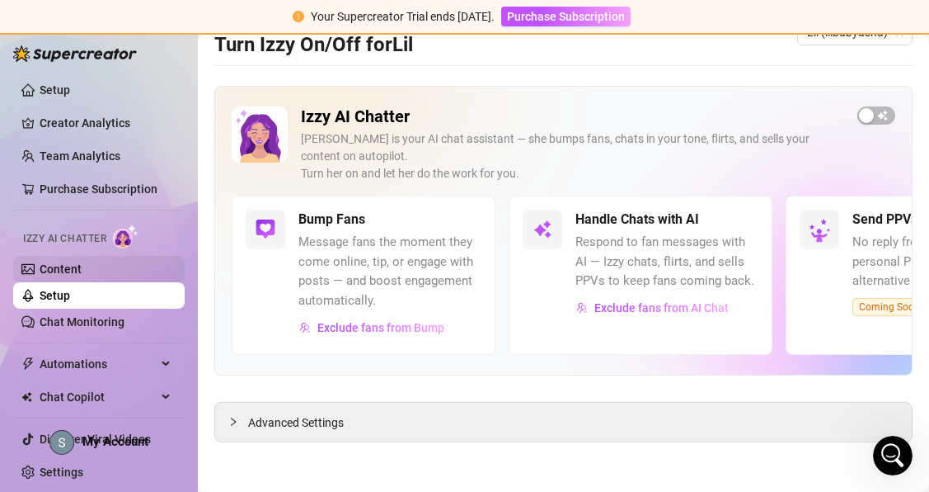
click at [82, 274] on link "Content" at bounding box center [61, 268] width 42 height 13
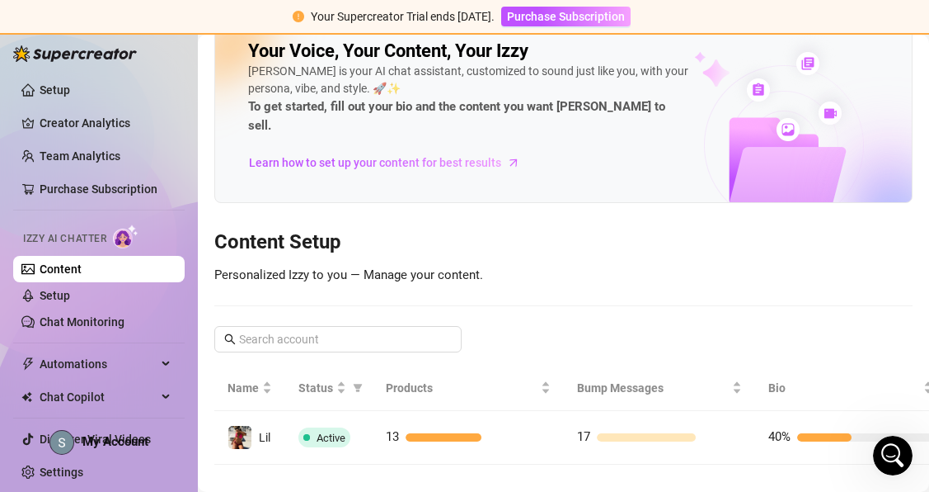
scroll to position [36, 0]
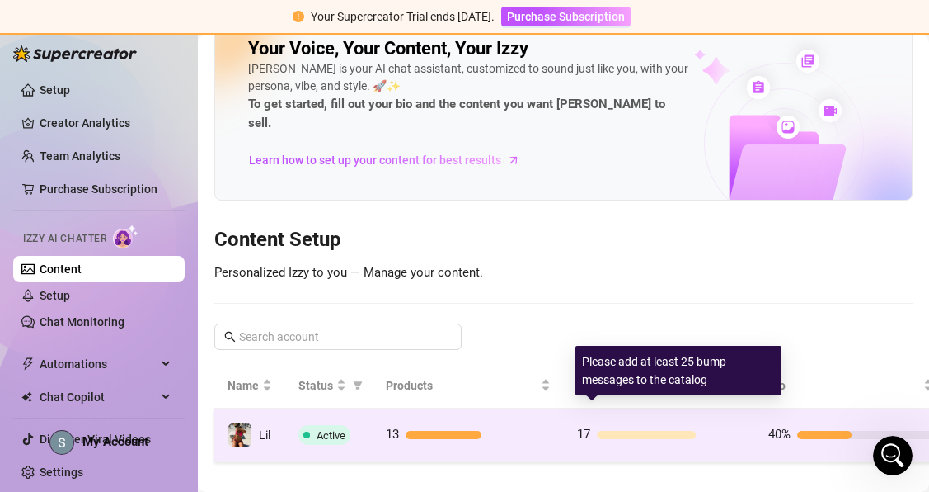
click at [619, 431] on div at bounding box center [646, 435] width 99 height 8
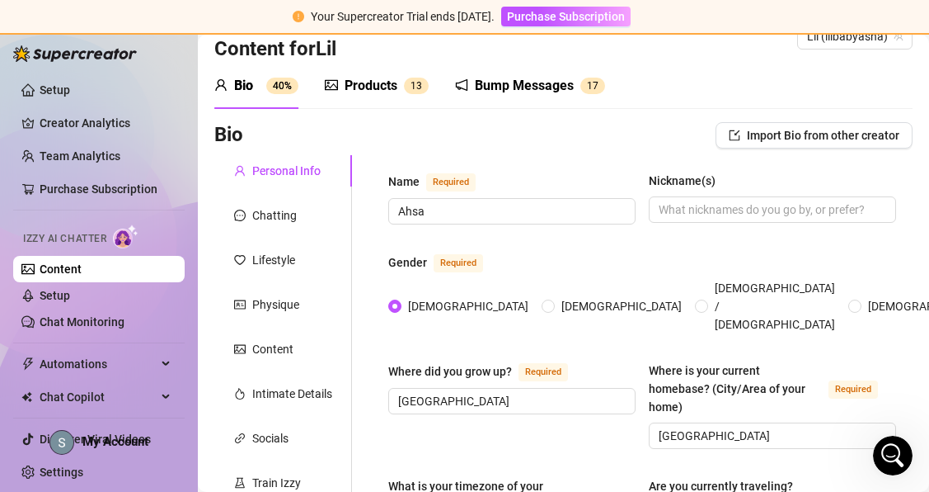
click at [511, 101] on div "Bump Messages 1 7" at bounding box center [530, 86] width 150 height 46
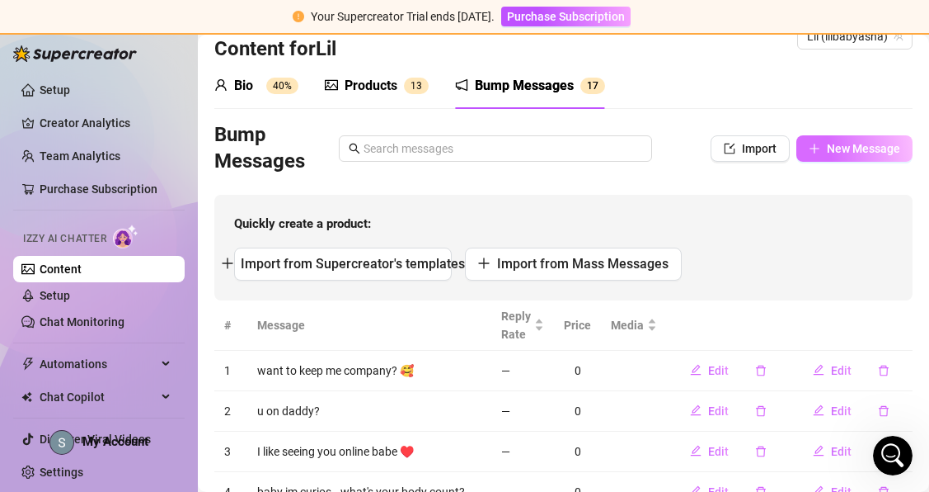
click at [810, 149] on icon "plus" at bounding box center [815, 149] width 12 height 12
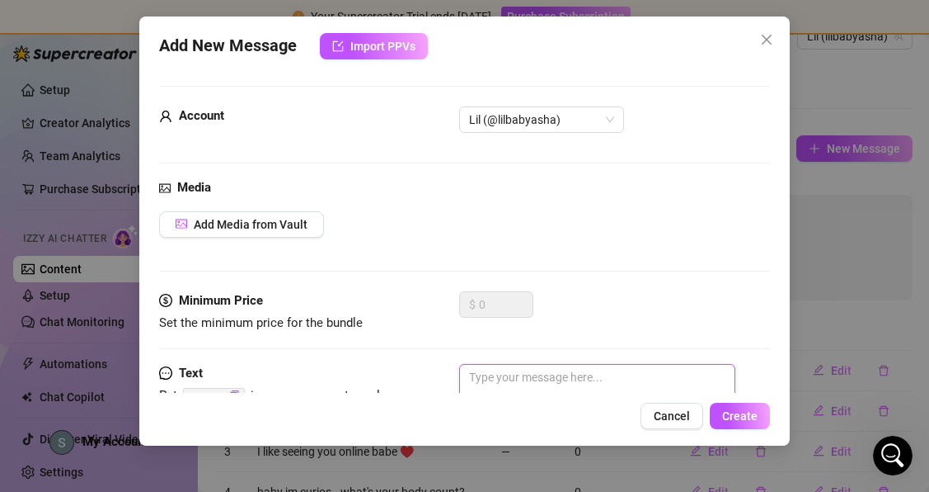
click at [601, 375] on textarea at bounding box center [597, 397] width 276 height 66
paste textarea "Stop what you're doing. Go to the bathroom and take a picture for me. NOW🥵😉"
type textarea "Stop what you're doing. Go to the bathroom and take a picture for me. NOW🥵😉"
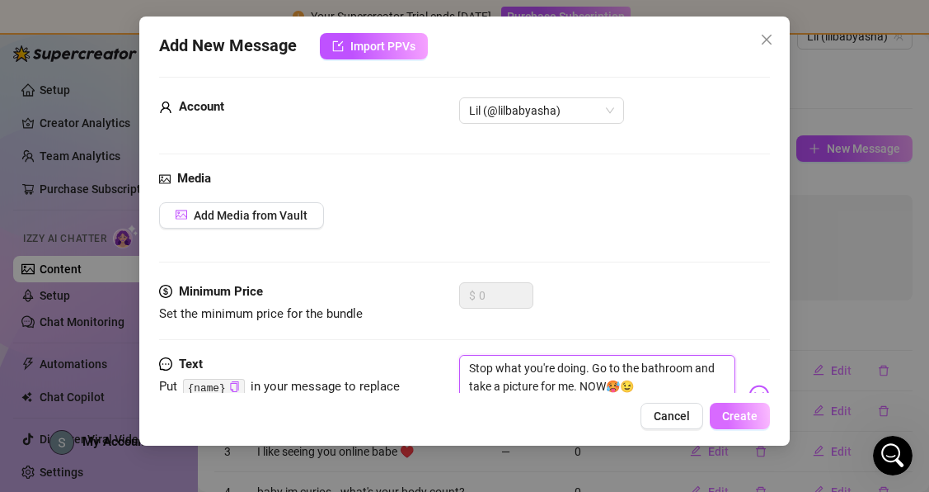
type textarea "Stop what you're doing. Go to the bathroom and take a picture for me. NOW🥵😉"
click at [731, 418] on span "Create" at bounding box center [739, 415] width 35 height 13
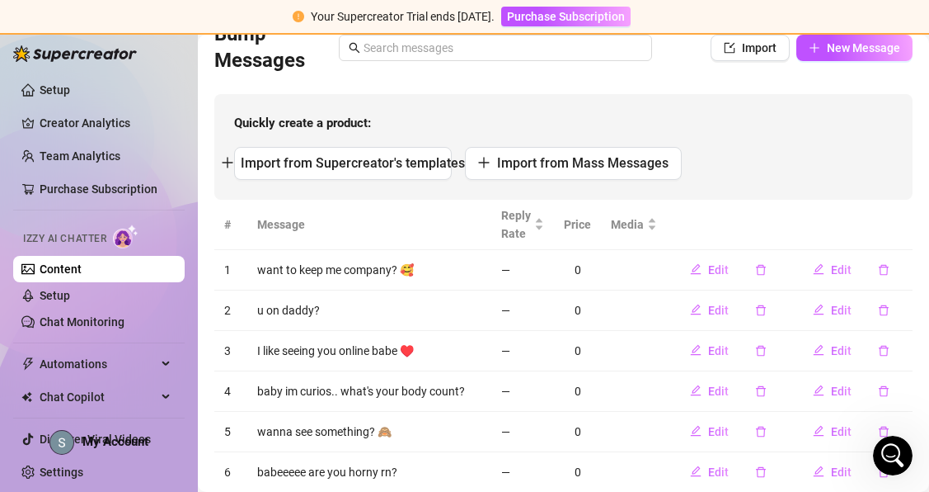
scroll to position [138, 0]
click at [880, 355] on icon "delete" at bounding box center [884, 350] width 12 height 12
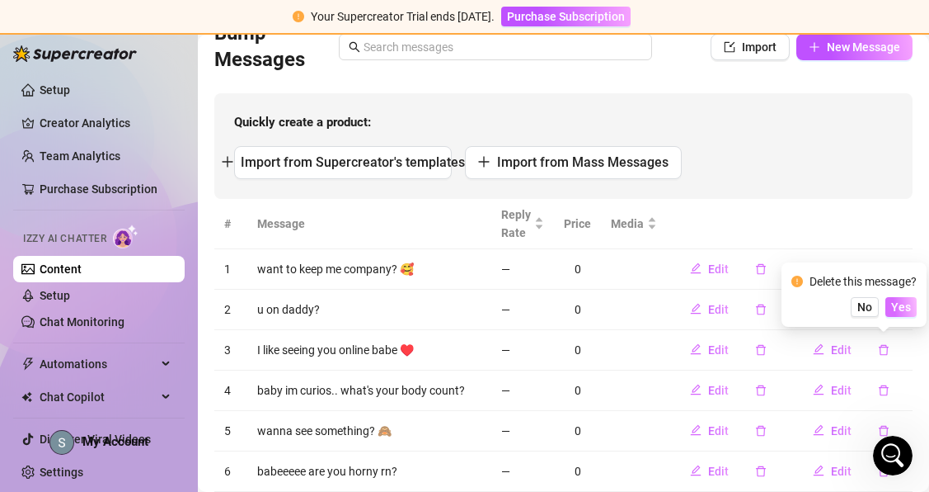
click at [901, 303] on span "Yes" at bounding box center [902, 306] width 20 height 13
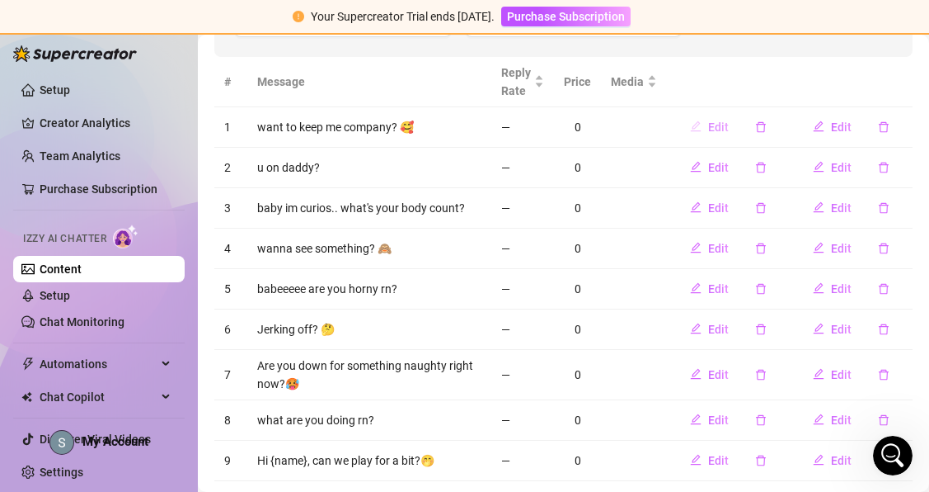
scroll to position [0, 0]
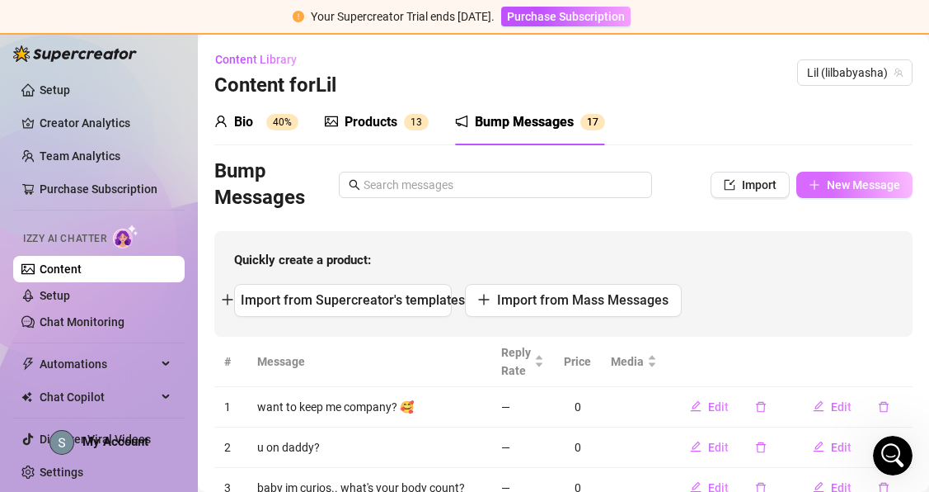
click at [816, 187] on icon "plus" at bounding box center [815, 185] width 12 height 12
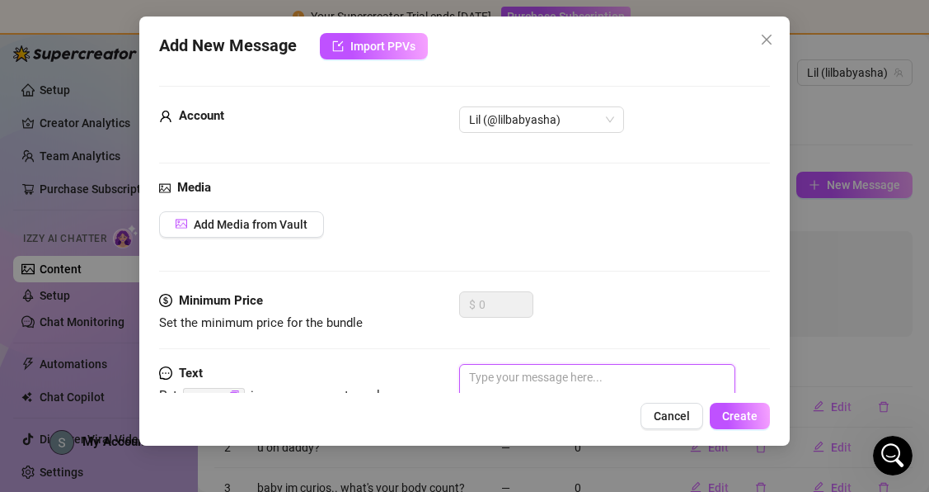
click at [585, 374] on textarea at bounding box center [597, 397] width 276 height 66
paste textarea "Wanna get naughty with me? i wanna cum with you baby🙈"
type textarea "Wanna get naughty with me? i wanna cum with you baby🙈"
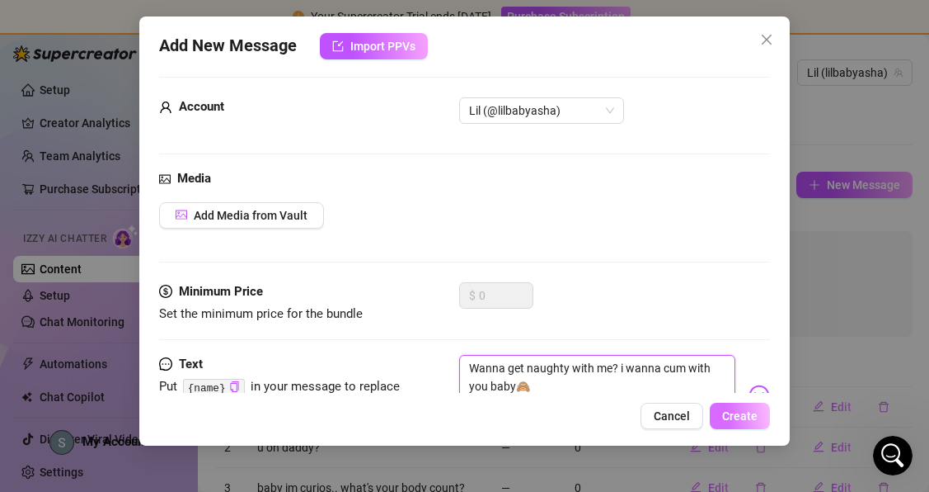
type textarea "Wanna get naughty with me? i wanna cum with you baby🙈"
click at [746, 413] on span "Create" at bounding box center [739, 415] width 35 height 13
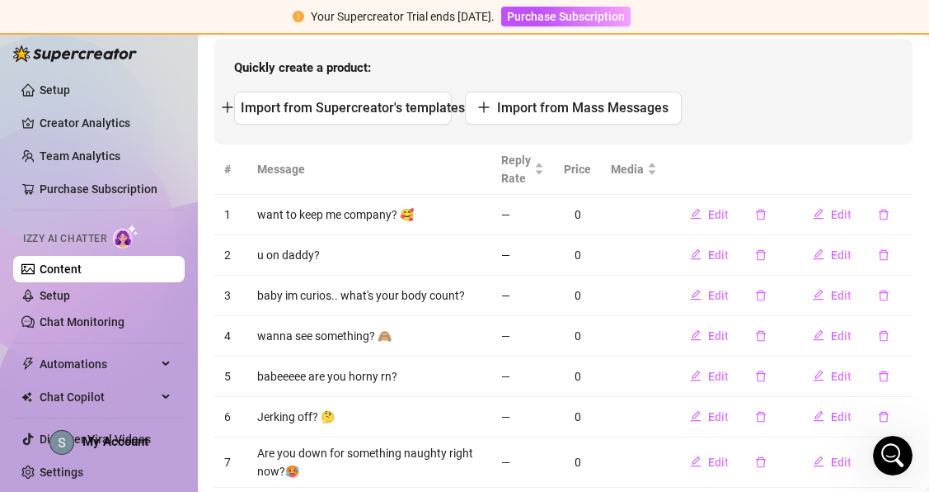
scroll to position [205, 0]
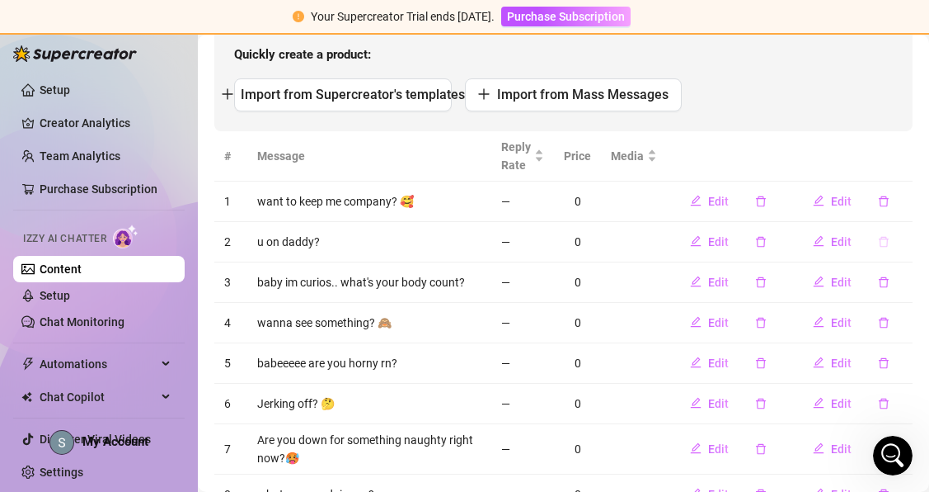
click at [881, 242] on icon "delete" at bounding box center [884, 242] width 12 height 12
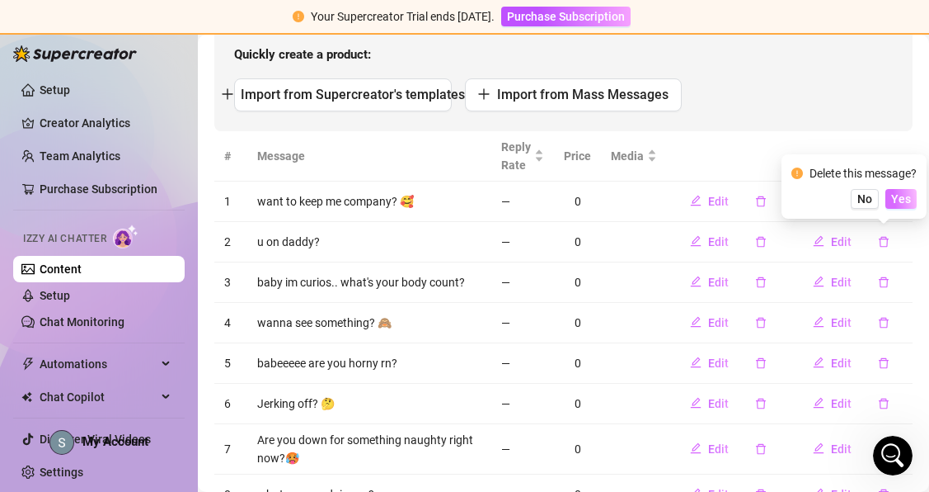
click at [904, 198] on span "Yes" at bounding box center [902, 198] width 20 height 13
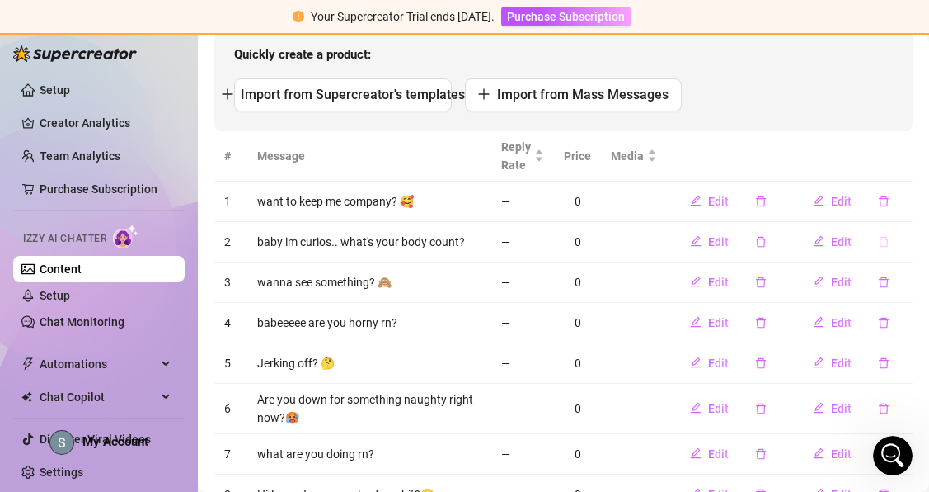
click at [886, 244] on icon "delete" at bounding box center [884, 242] width 12 height 12
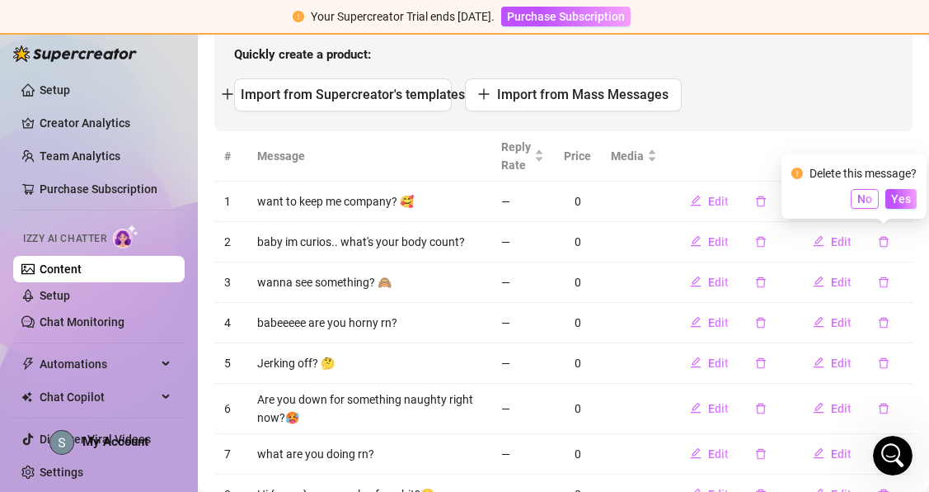
click at [860, 197] on button "No" at bounding box center [865, 199] width 28 height 20
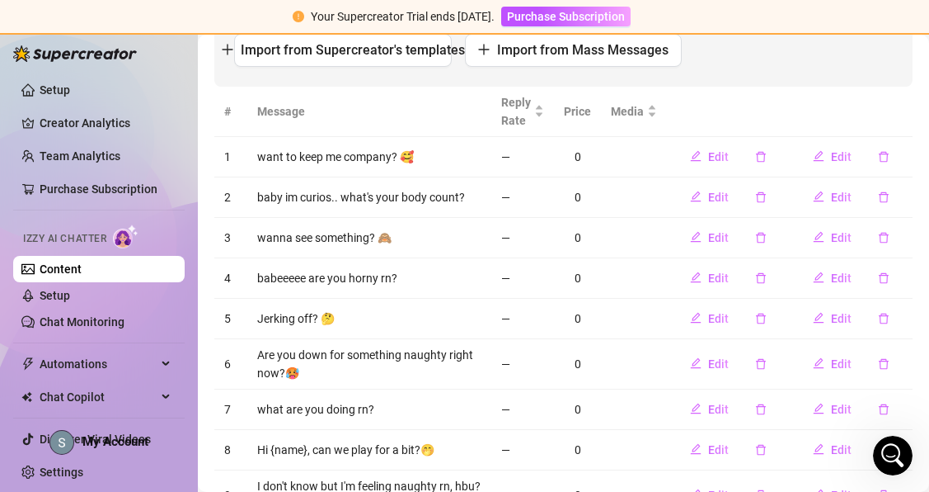
scroll to position [238, 0]
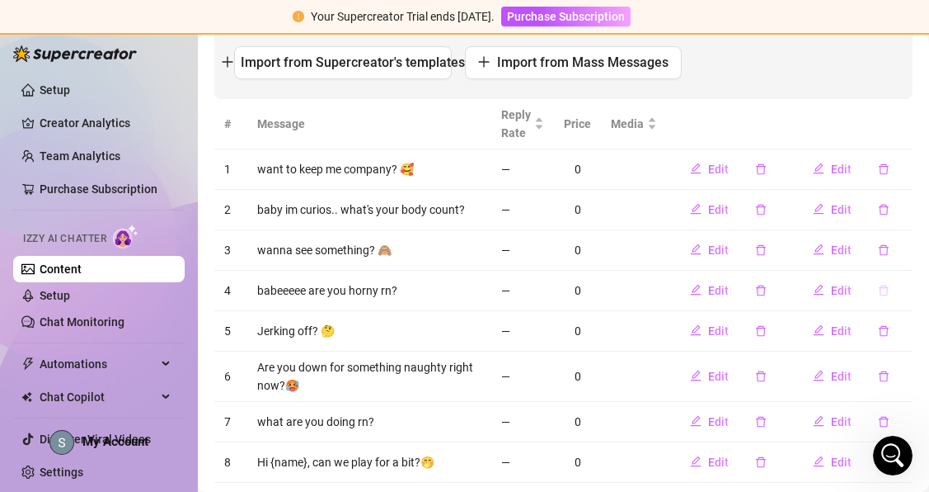
click at [884, 288] on icon "delete" at bounding box center [884, 291] width 12 height 12
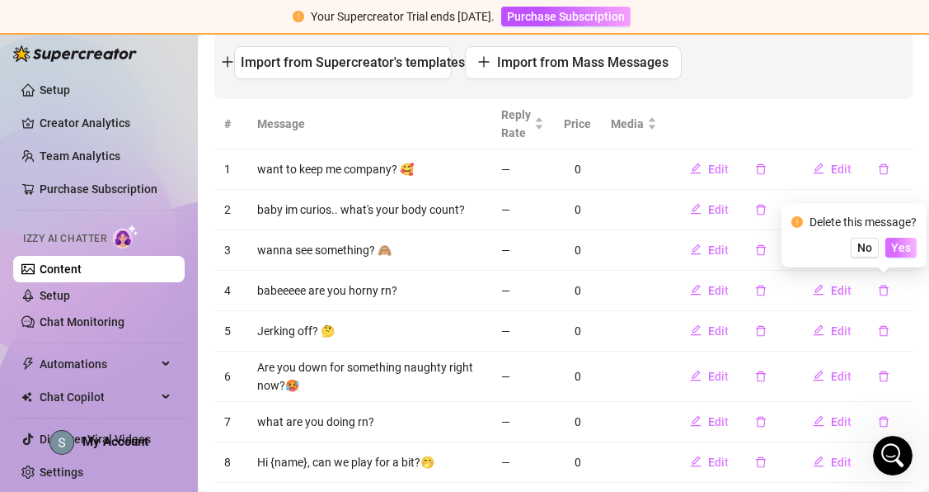
click at [896, 245] on span "Yes" at bounding box center [902, 247] width 20 height 13
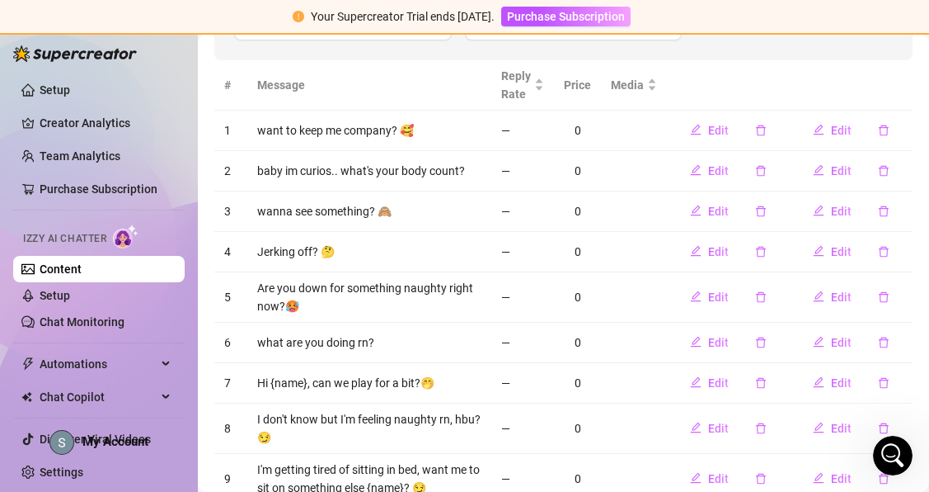
scroll to position [281, 0]
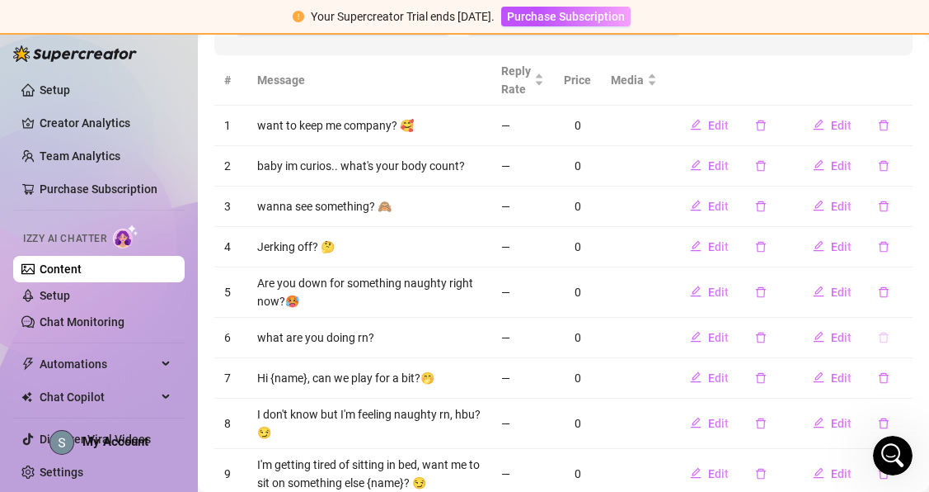
click at [882, 334] on icon "delete" at bounding box center [884, 337] width 10 height 11
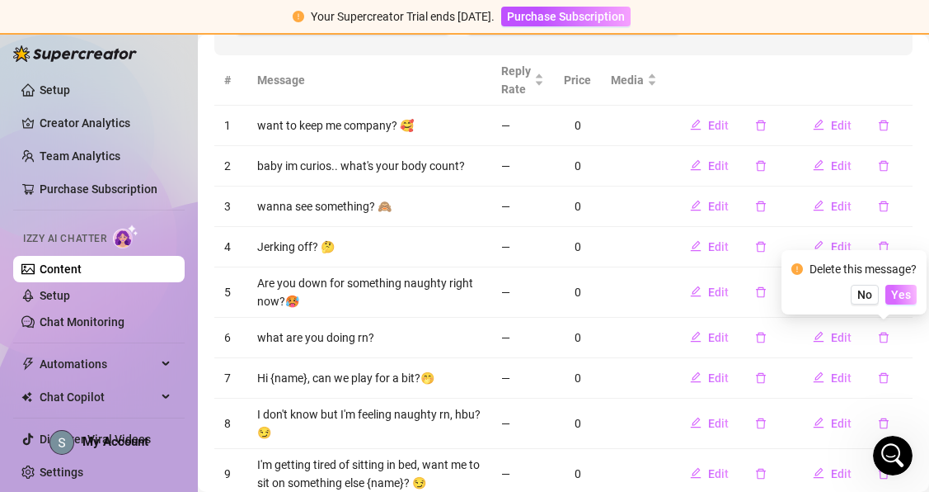
click at [895, 294] on span "Yes" at bounding box center [902, 294] width 20 height 13
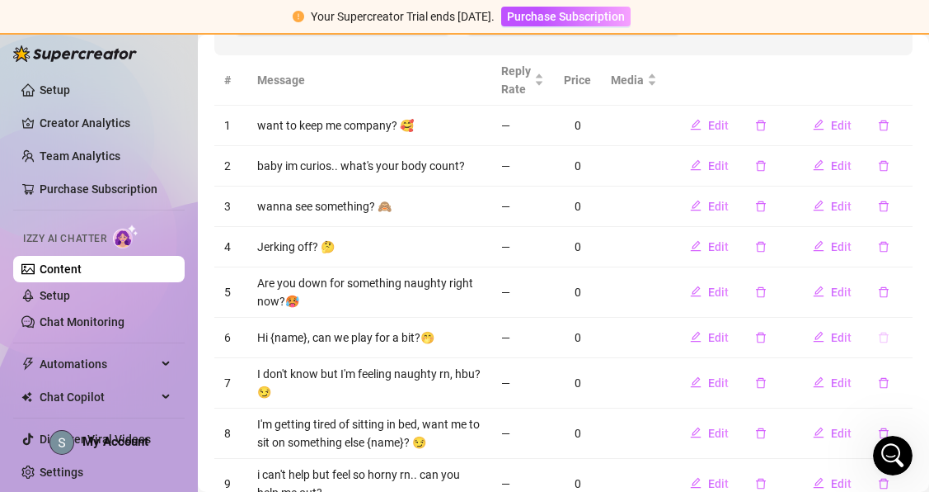
click at [883, 341] on icon "delete" at bounding box center [884, 338] width 12 height 12
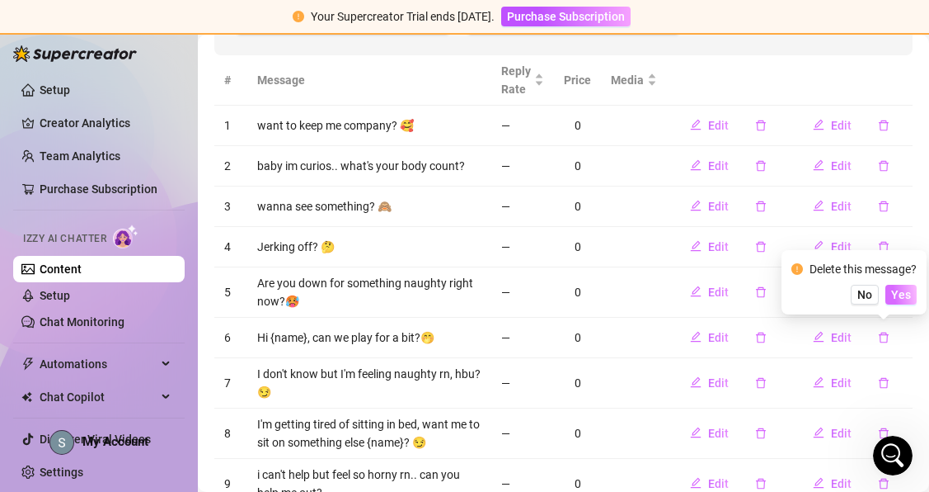
click at [899, 285] on button "Yes" at bounding box center [901, 295] width 31 height 20
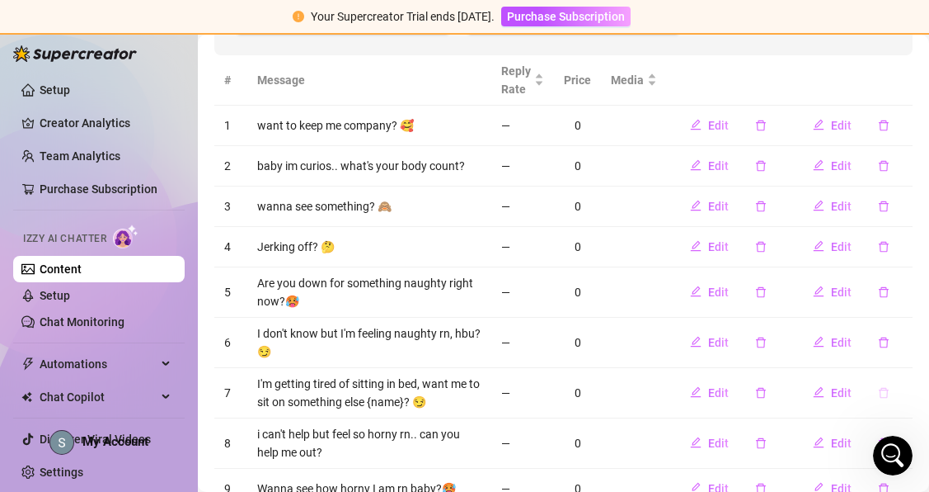
click at [881, 394] on icon "delete" at bounding box center [884, 393] width 12 height 12
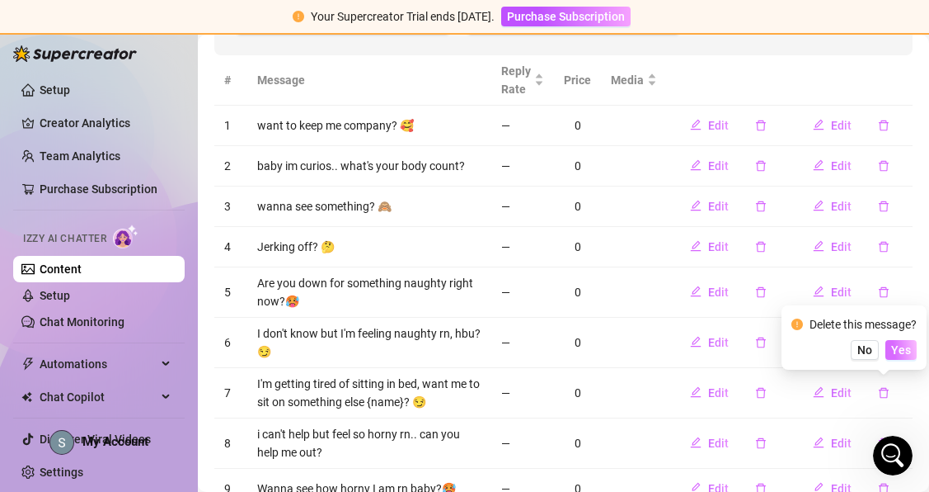
click at [906, 351] on span "Yes" at bounding box center [902, 349] width 20 height 13
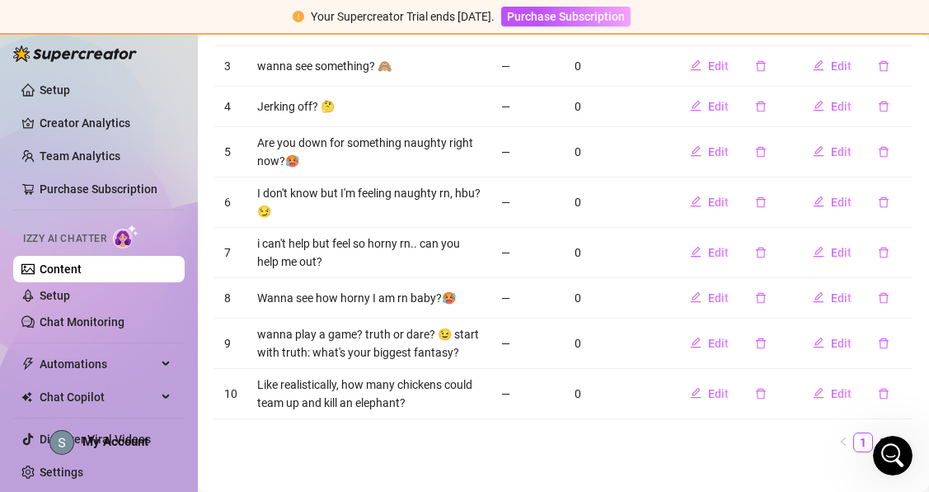
scroll to position [431, 0]
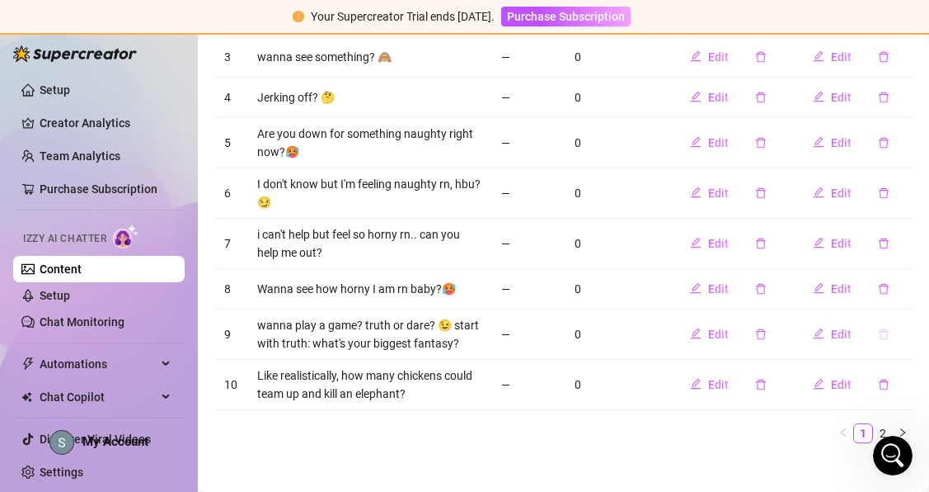
click at [884, 332] on icon "delete" at bounding box center [884, 334] width 12 height 12
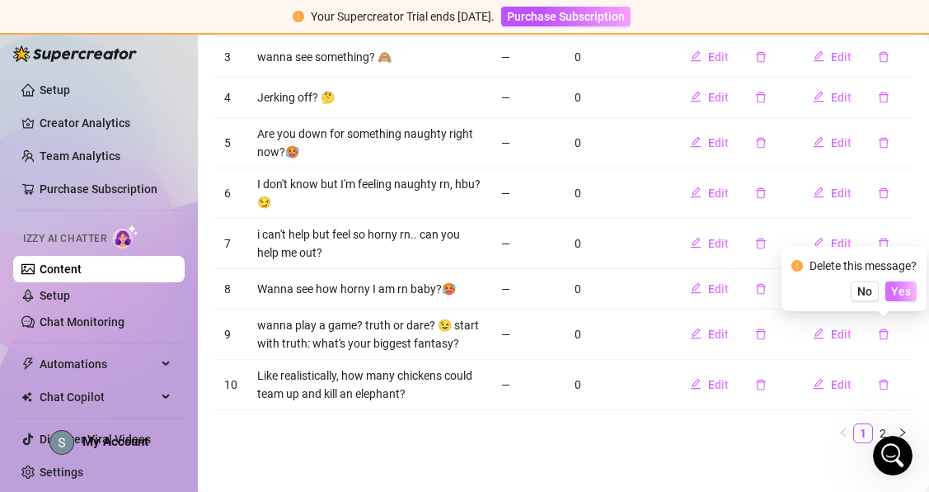
click at [900, 285] on span "Yes" at bounding box center [902, 291] width 20 height 13
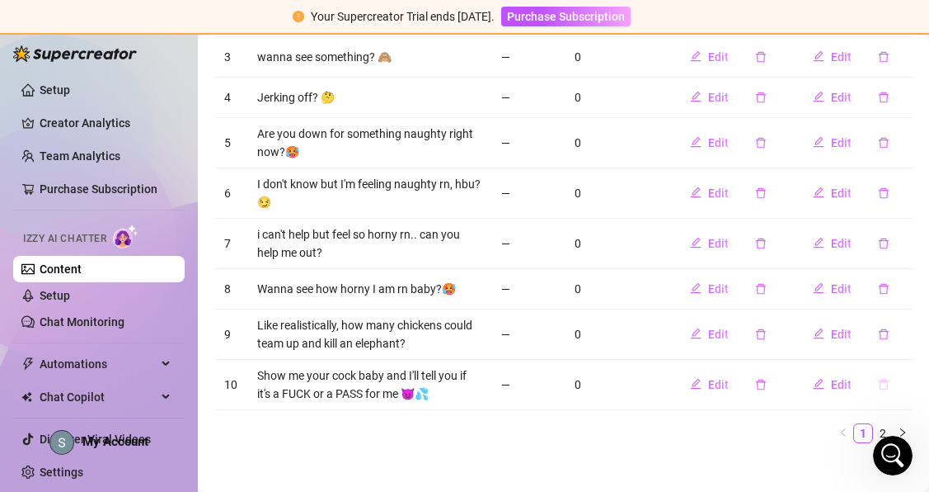
click at [884, 383] on icon "delete" at bounding box center [884, 385] width 12 height 12
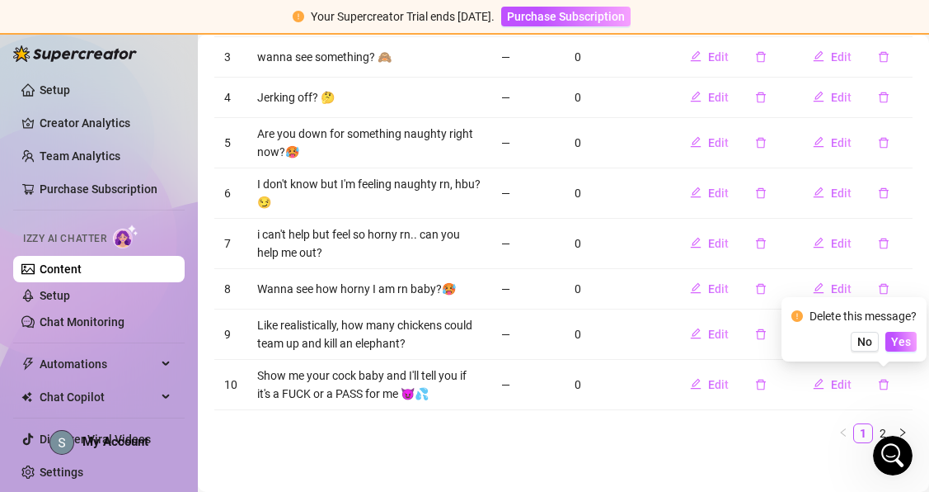
click at [651, 346] on td at bounding box center [634, 334] width 66 height 50
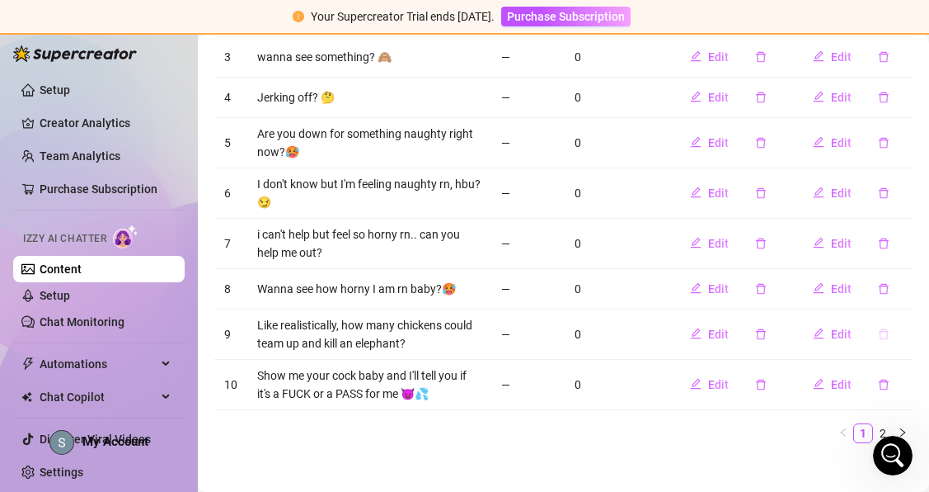
click at [881, 334] on icon "delete" at bounding box center [884, 334] width 12 height 12
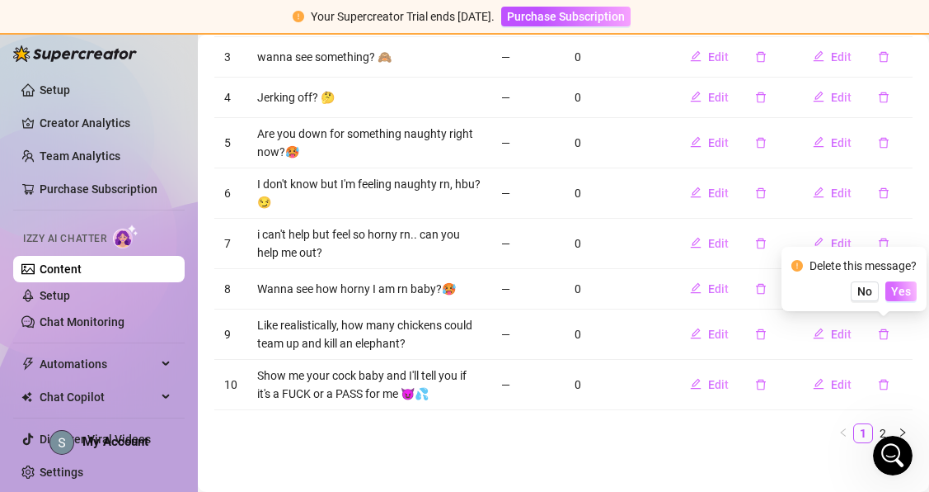
click at [894, 294] on button "Yes" at bounding box center [901, 291] width 31 height 20
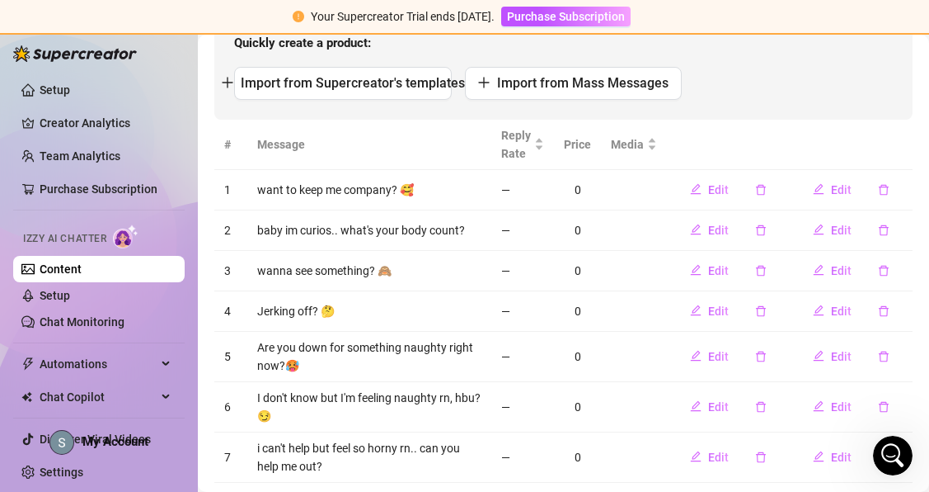
scroll to position [213, 0]
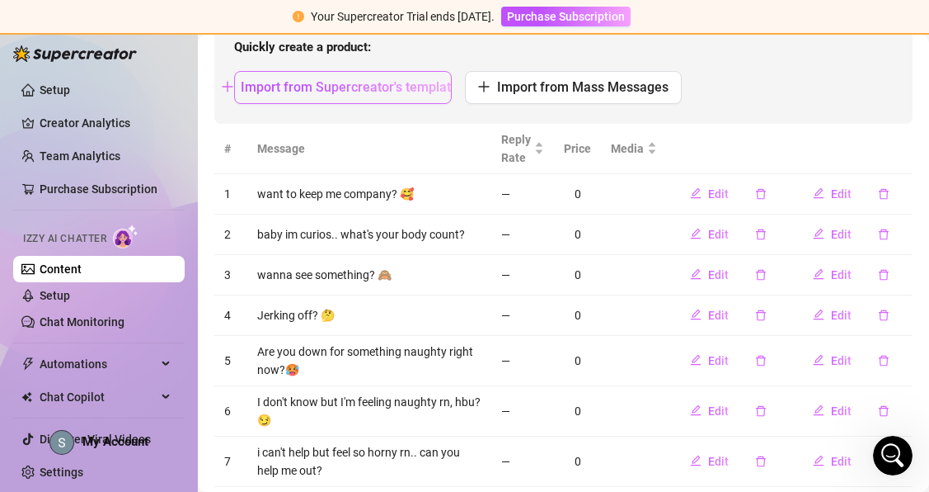
click at [269, 88] on span "Import from Supercreator's templates" at bounding box center [353, 87] width 224 height 16
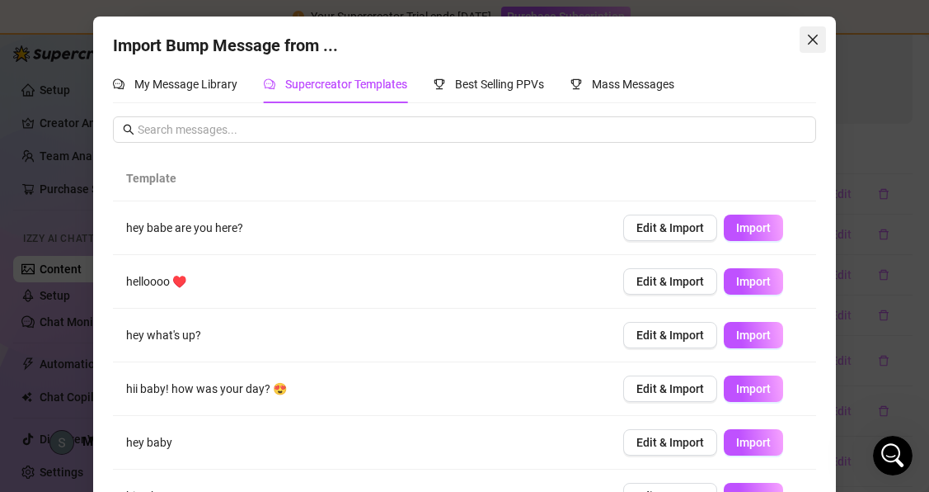
click at [818, 26] on button "Close" at bounding box center [813, 39] width 26 height 26
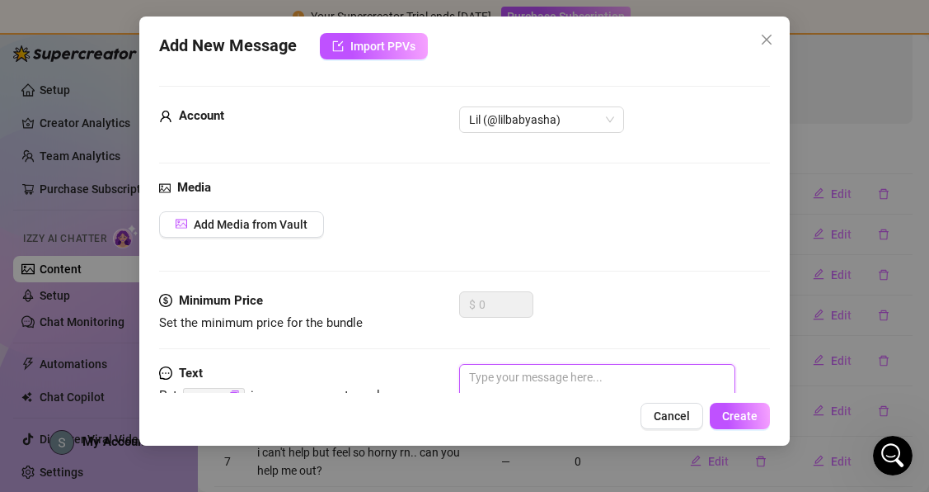
click at [645, 379] on textarea at bounding box center [597, 397] width 276 height 66
paste textarea "Wanna play with me baby 💗?"
type textarea "Wanna play with me baby 💗?"
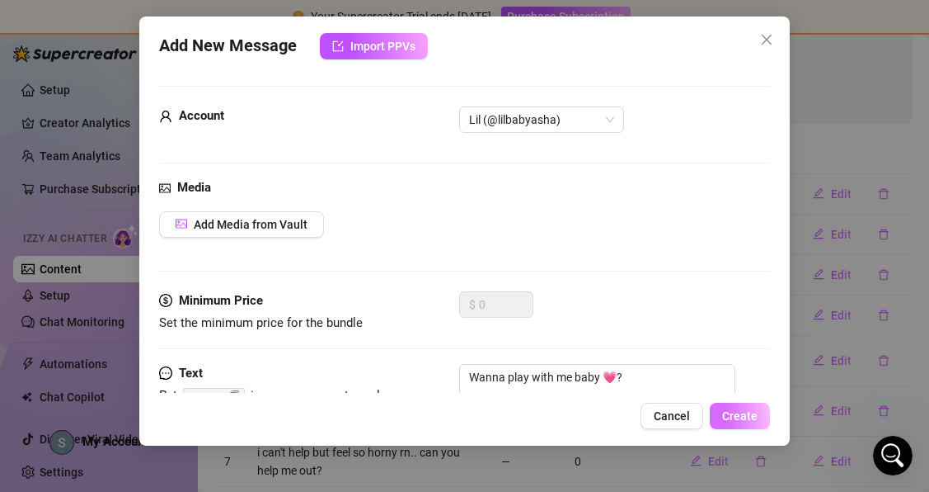
click at [735, 412] on span "Create" at bounding box center [739, 415] width 35 height 13
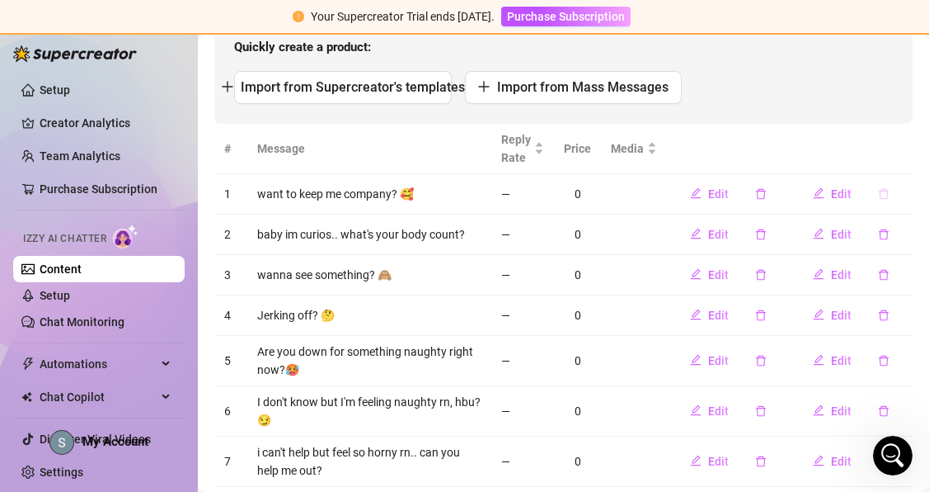
click at [883, 192] on icon "delete" at bounding box center [884, 194] width 12 height 12
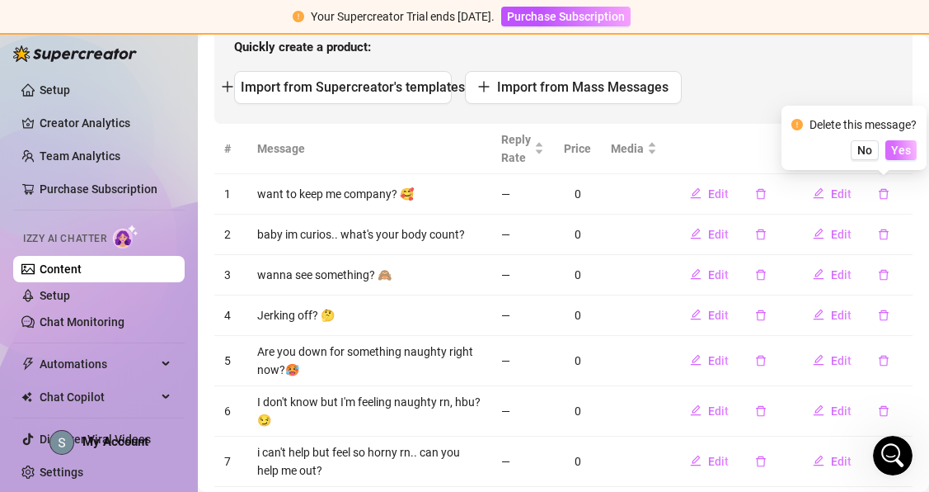
click at [901, 153] on span "Yes" at bounding box center [902, 150] width 20 height 13
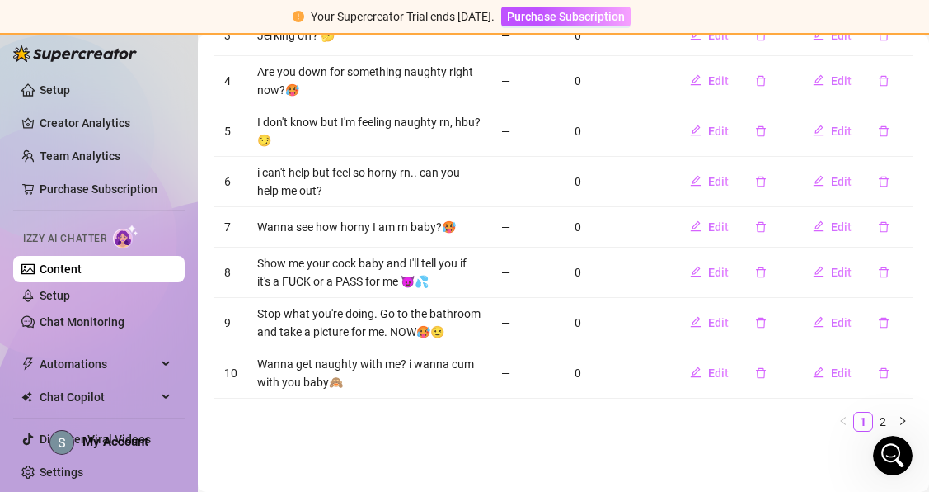
scroll to position [454, 0]
click at [887, 411] on link "2" at bounding box center [883, 420] width 18 height 18
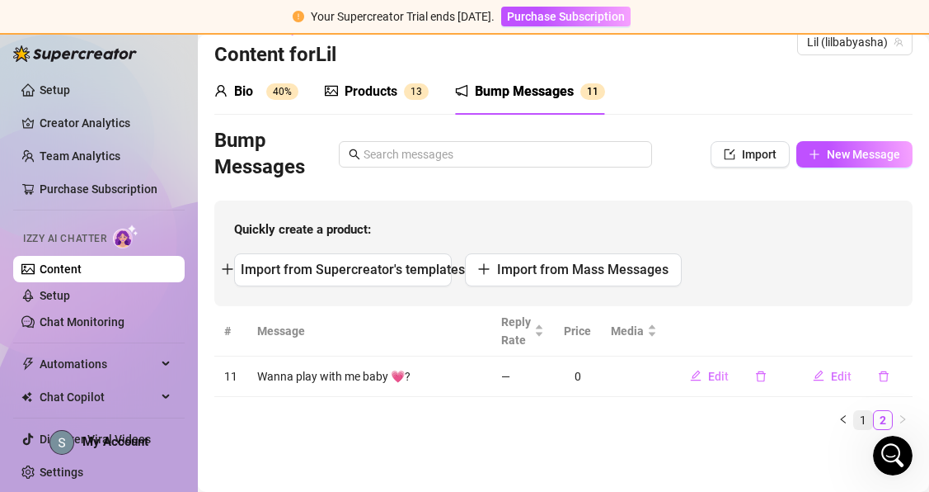
click at [867, 420] on link "1" at bounding box center [863, 420] width 18 height 18
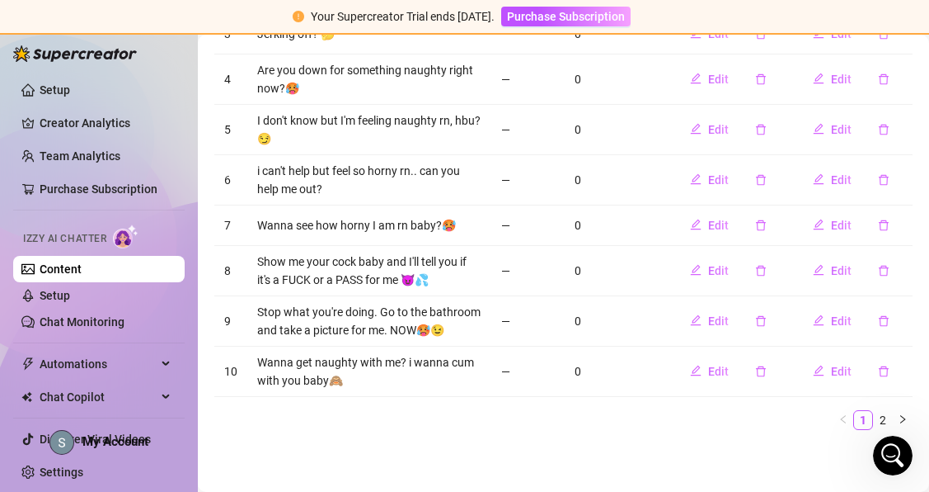
scroll to position [438, 0]
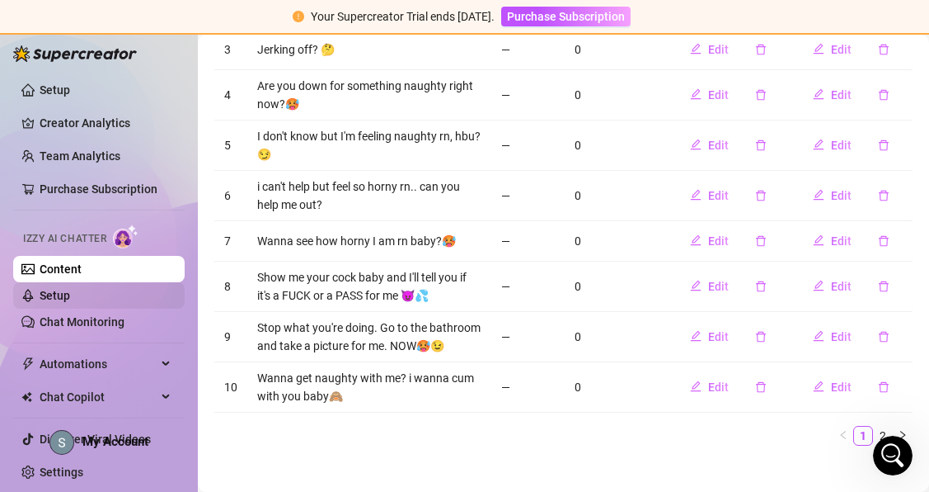
click at [70, 295] on link "Setup" at bounding box center [55, 295] width 31 height 13
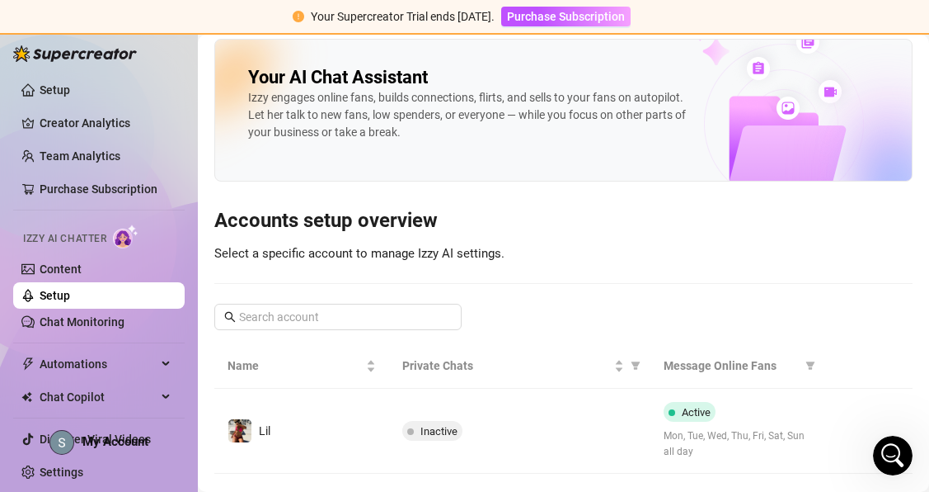
scroll to position [39, 0]
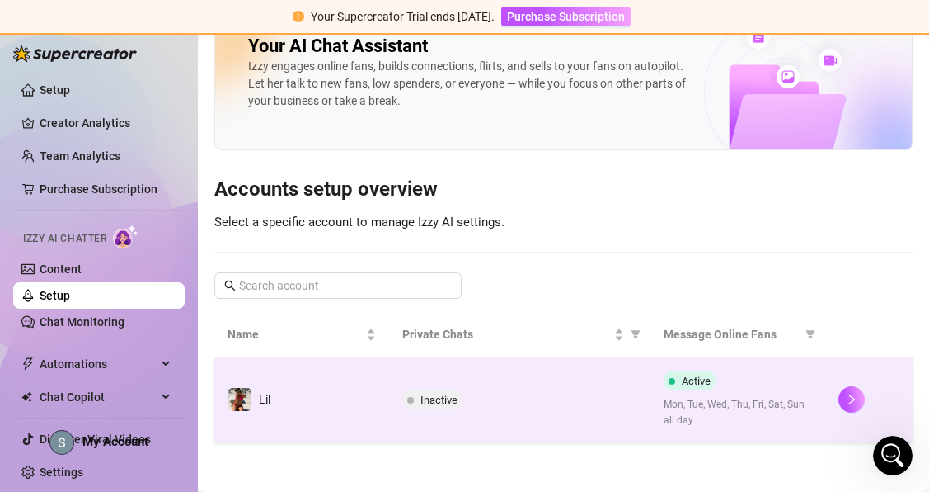
click at [444, 402] on span "Inactive" at bounding box center [439, 399] width 37 height 12
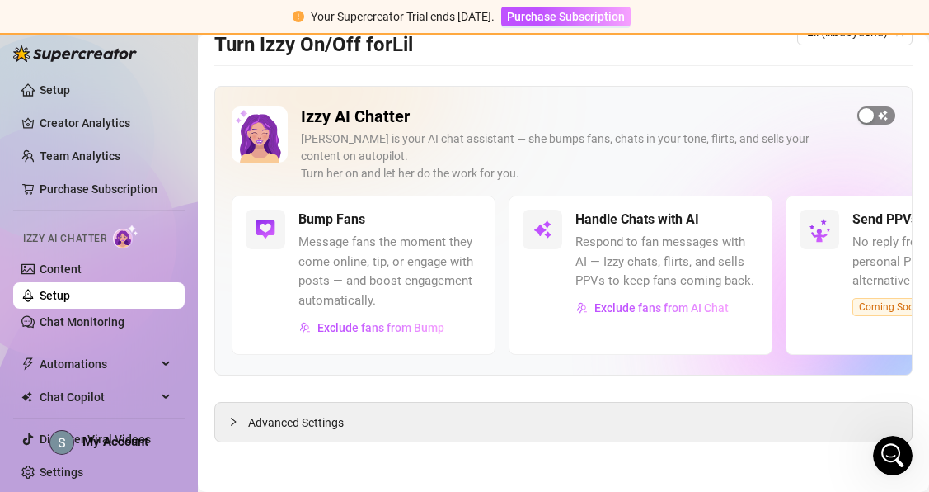
click at [867, 113] on div "button" at bounding box center [866, 115] width 15 height 15
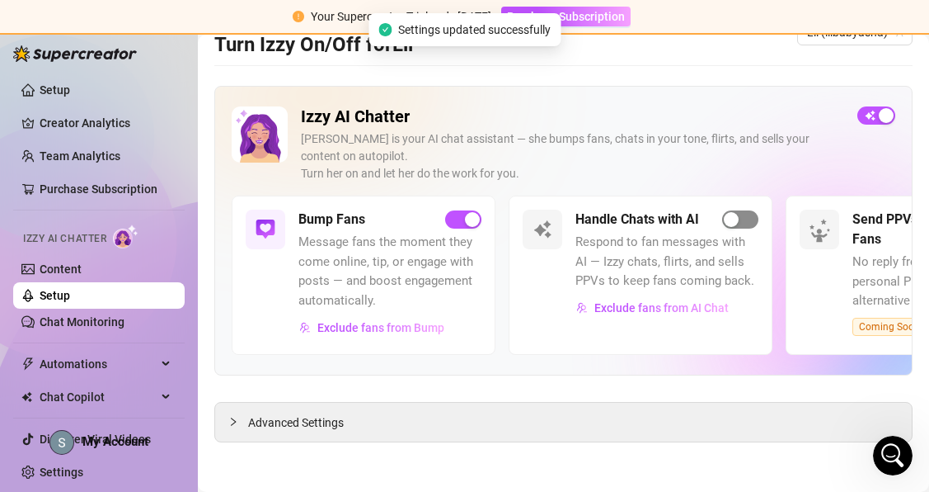
click at [741, 226] on span "button" at bounding box center [740, 219] width 36 height 18
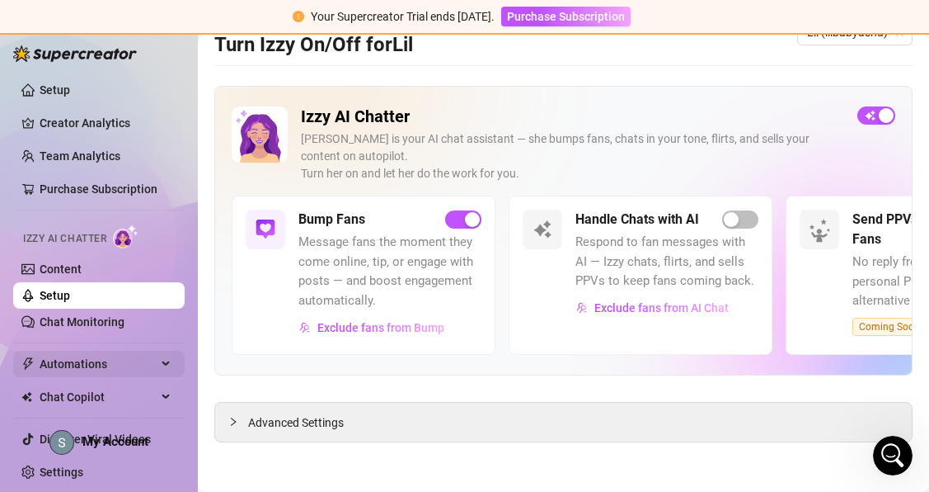
click at [167, 364] on icon at bounding box center [167, 364] width 8 height 0
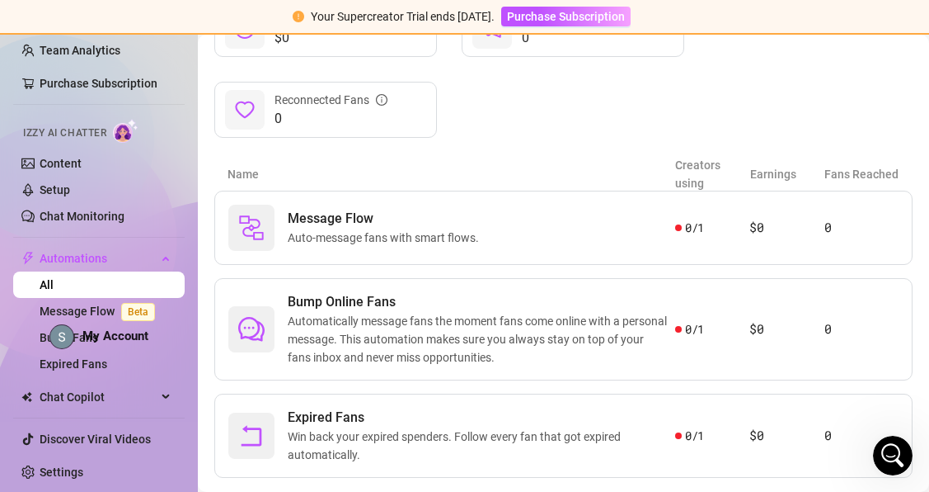
scroll to position [283, 0]
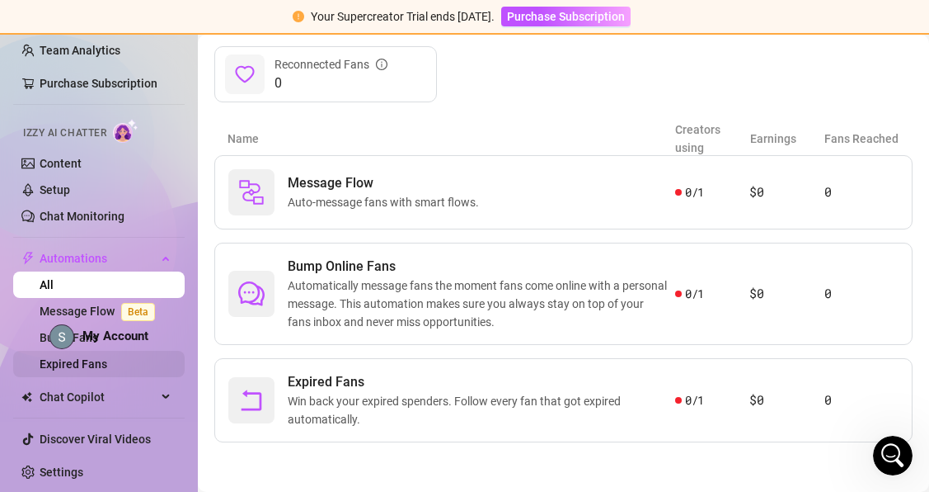
click at [107, 368] on link "Expired Fans" at bounding box center [74, 363] width 68 height 13
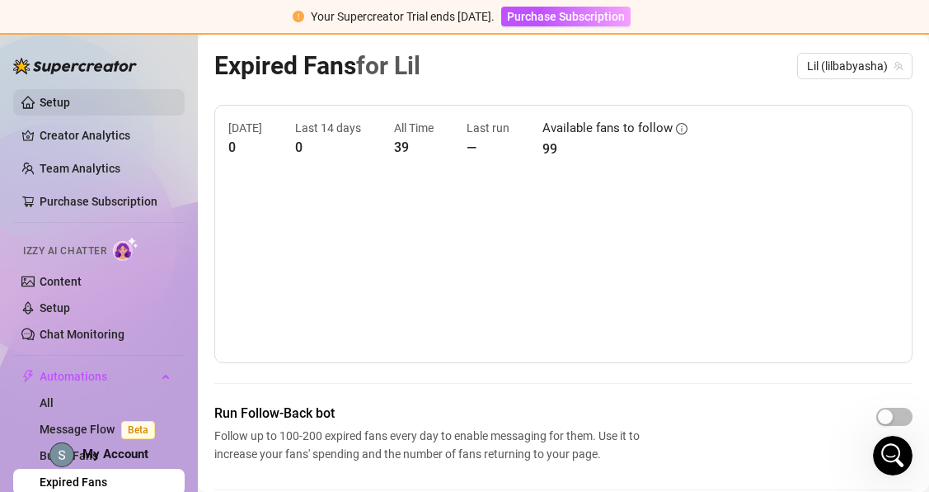
click at [70, 101] on link "Setup" at bounding box center [55, 102] width 31 height 13
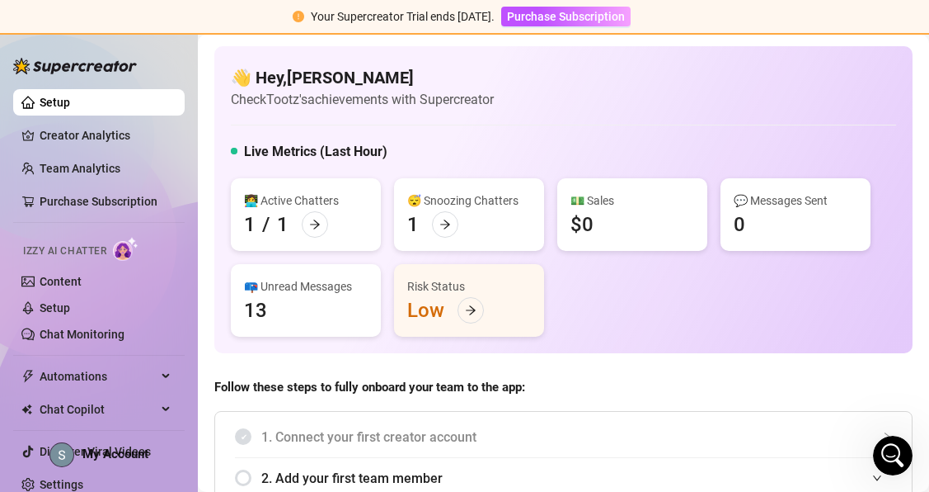
scroll to position [12, 0]
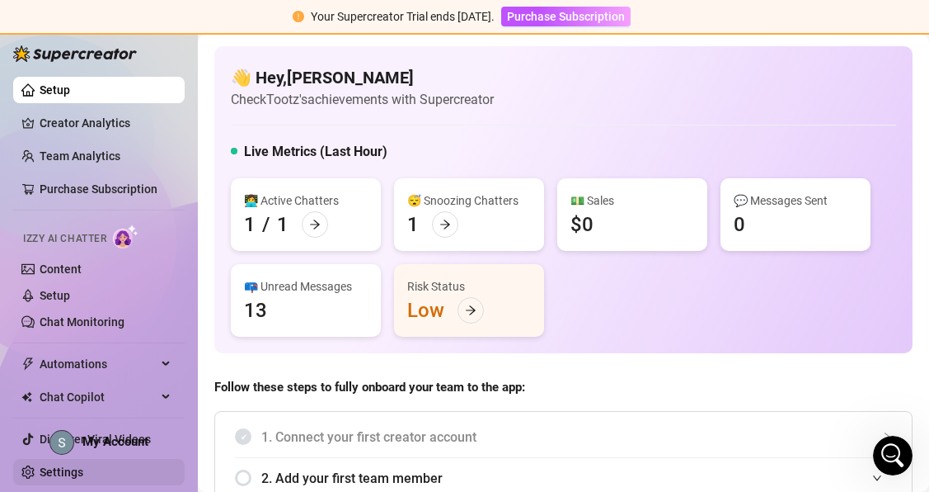
click at [83, 475] on link "Settings" at bounding box center [62, 471] width 44 height 13
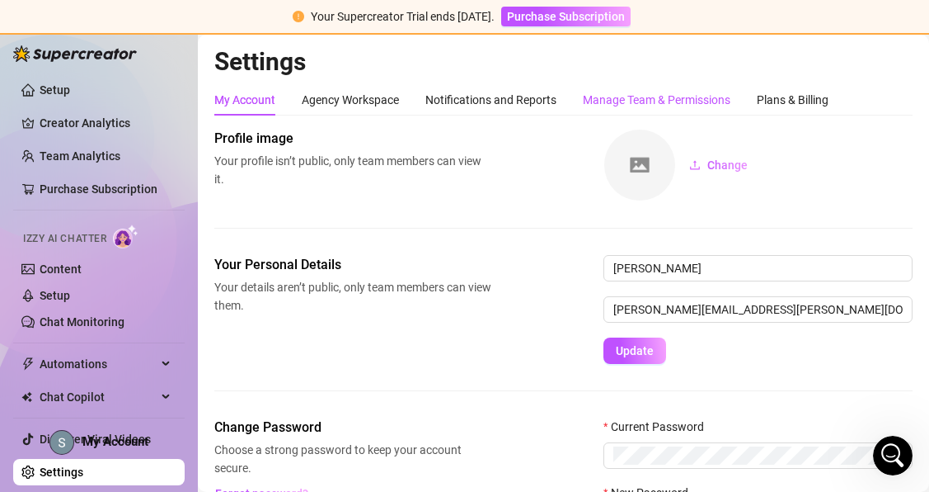
click at [710, 98] on div "Manage Team & Permissions" at bounding box center [657, 100] width 148 height 18
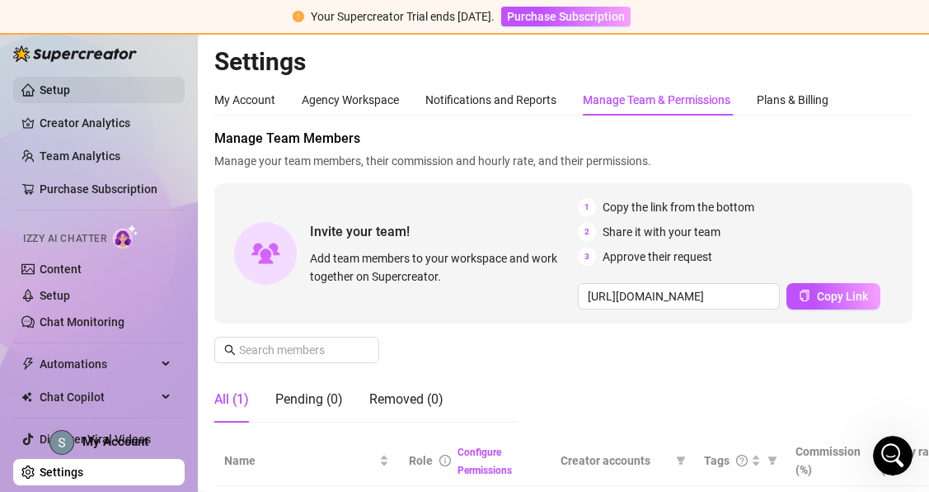
click at [56, 96] on link "Setup" at bounding box center [55, 89] width 31 height 13
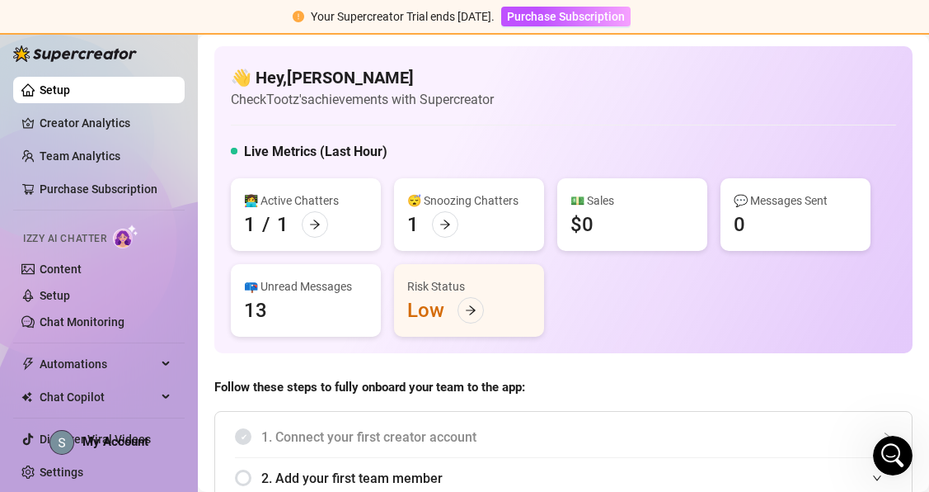
scroll to position [1, 16]
